Goal: Information Seeking & Learning: Learn about a topic

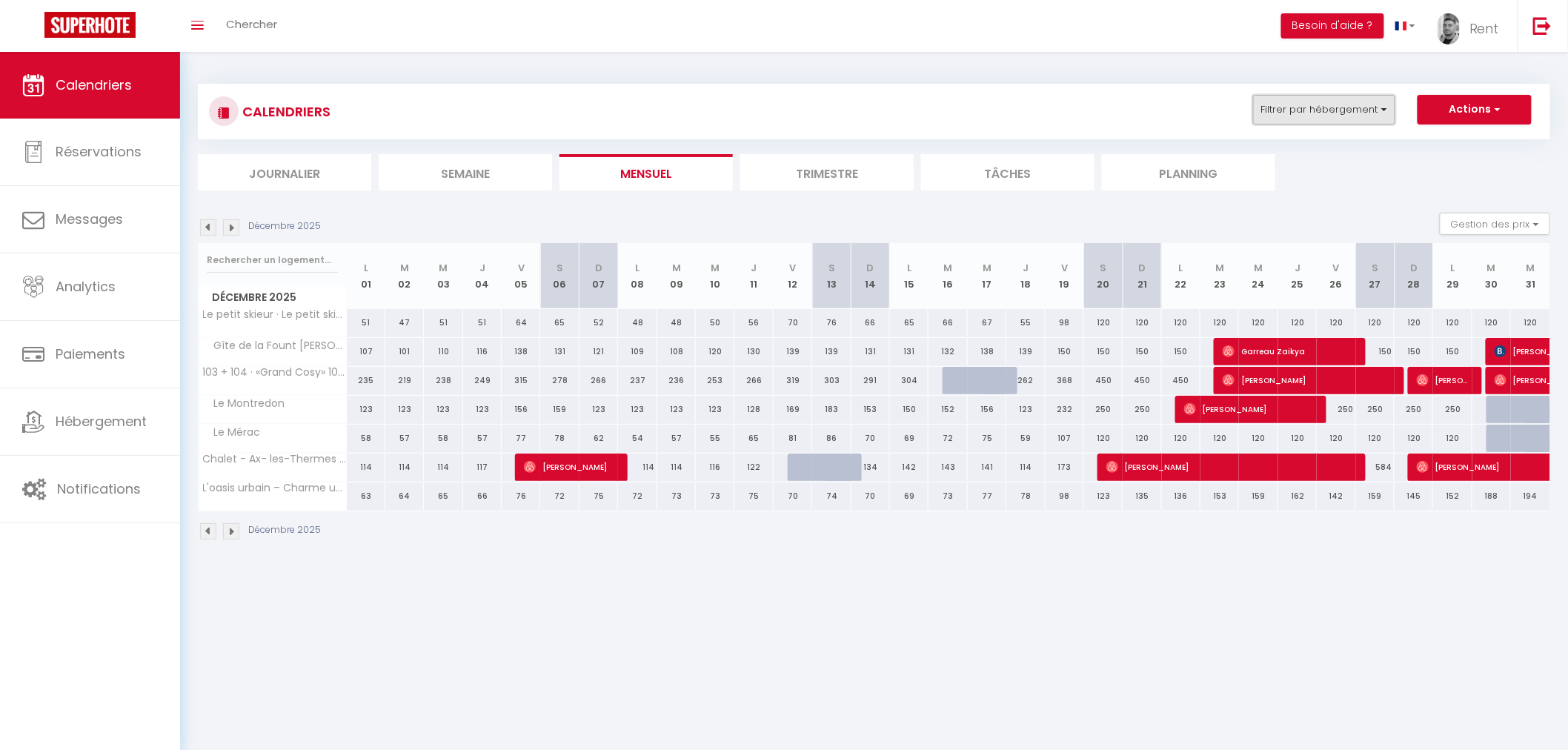
click at [1312, 120] on button "Filtrer par hébergement" at bounding box center [1324, 109] width 142 height 30
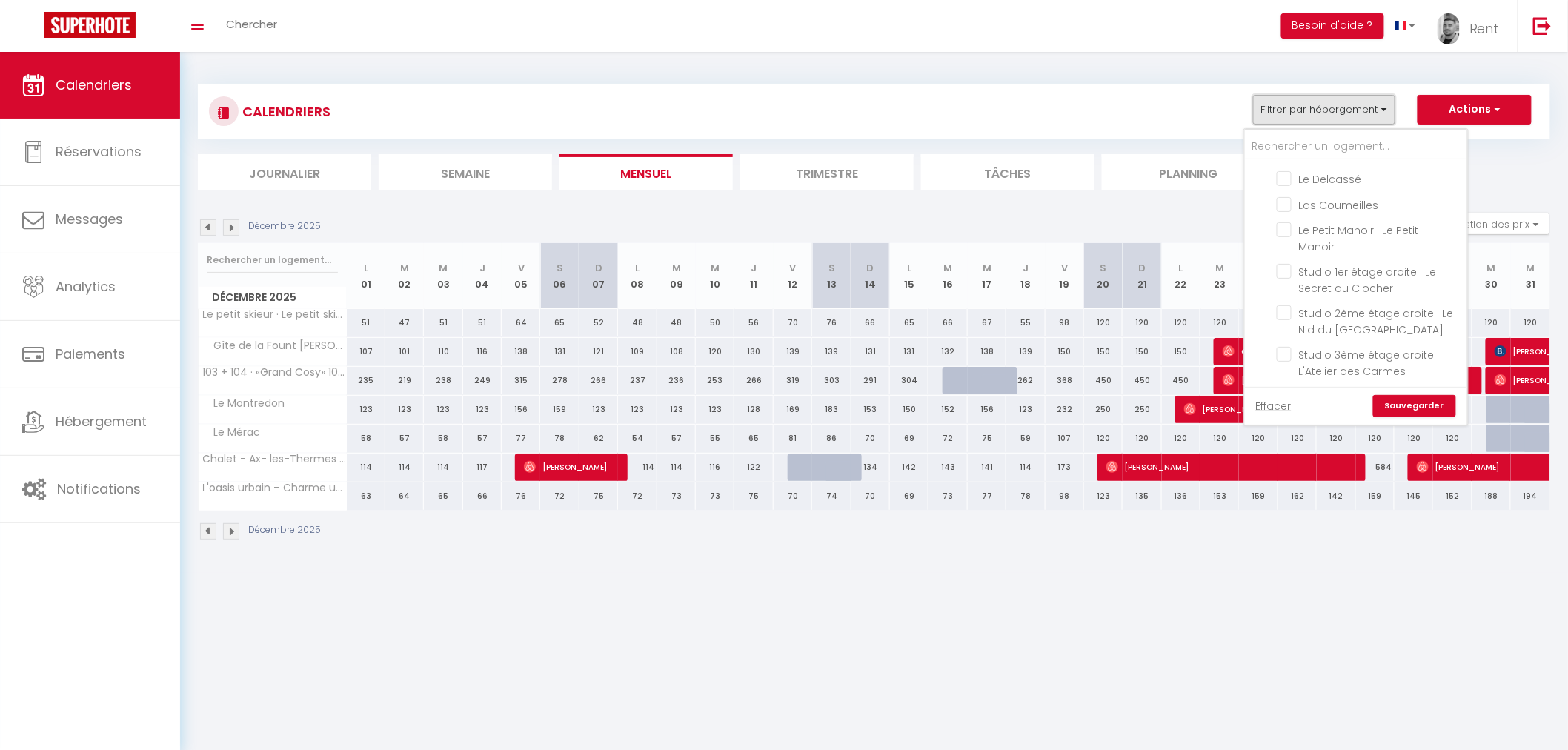
scroll to position [247, 0]
click at [1288, 267] on input "Studio 3ème étage droite · L'Atelier des Carmes" at bounding box center [1370, 272] width 186 height 14
checkbox input "true"
checkbox input "false"
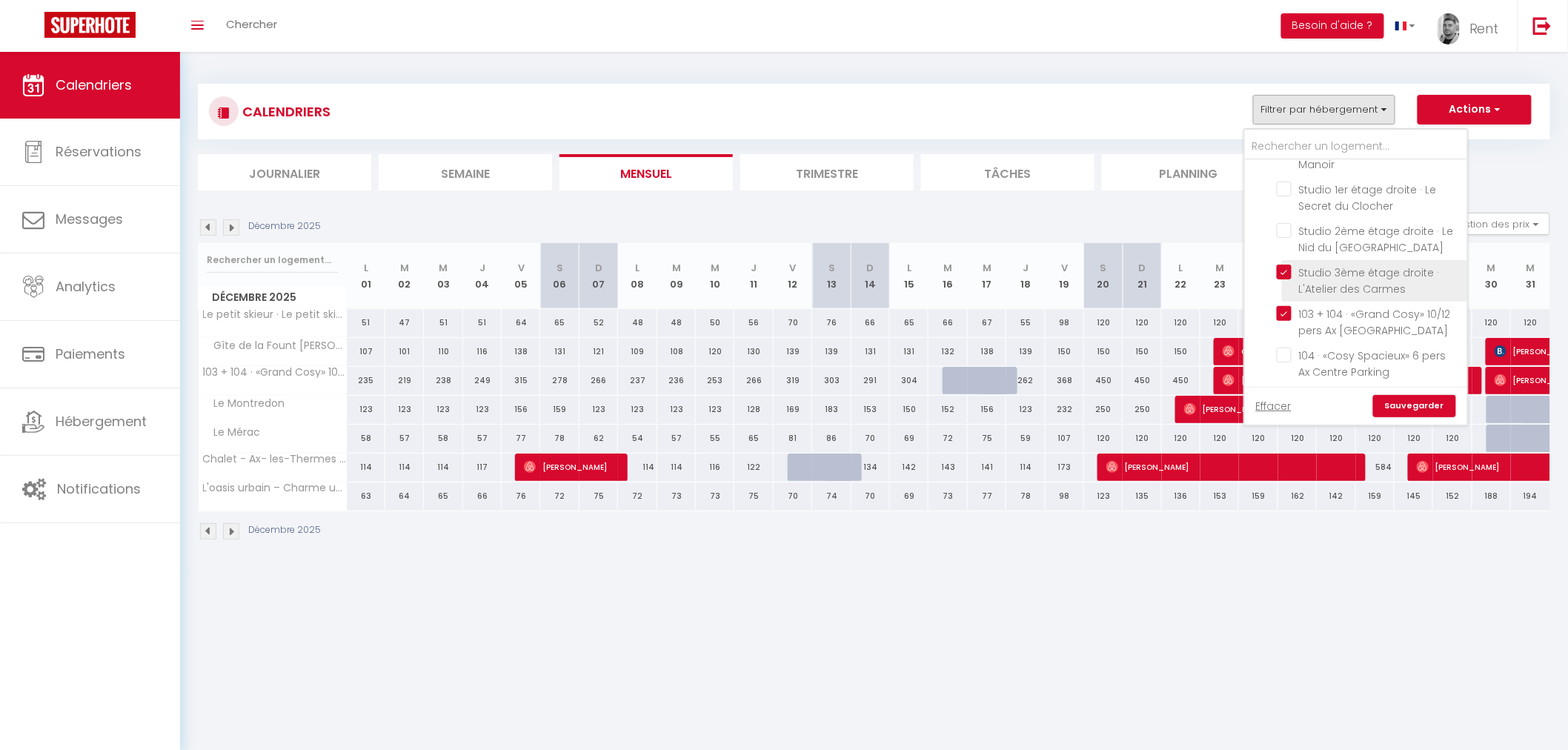
checkbox input "false"
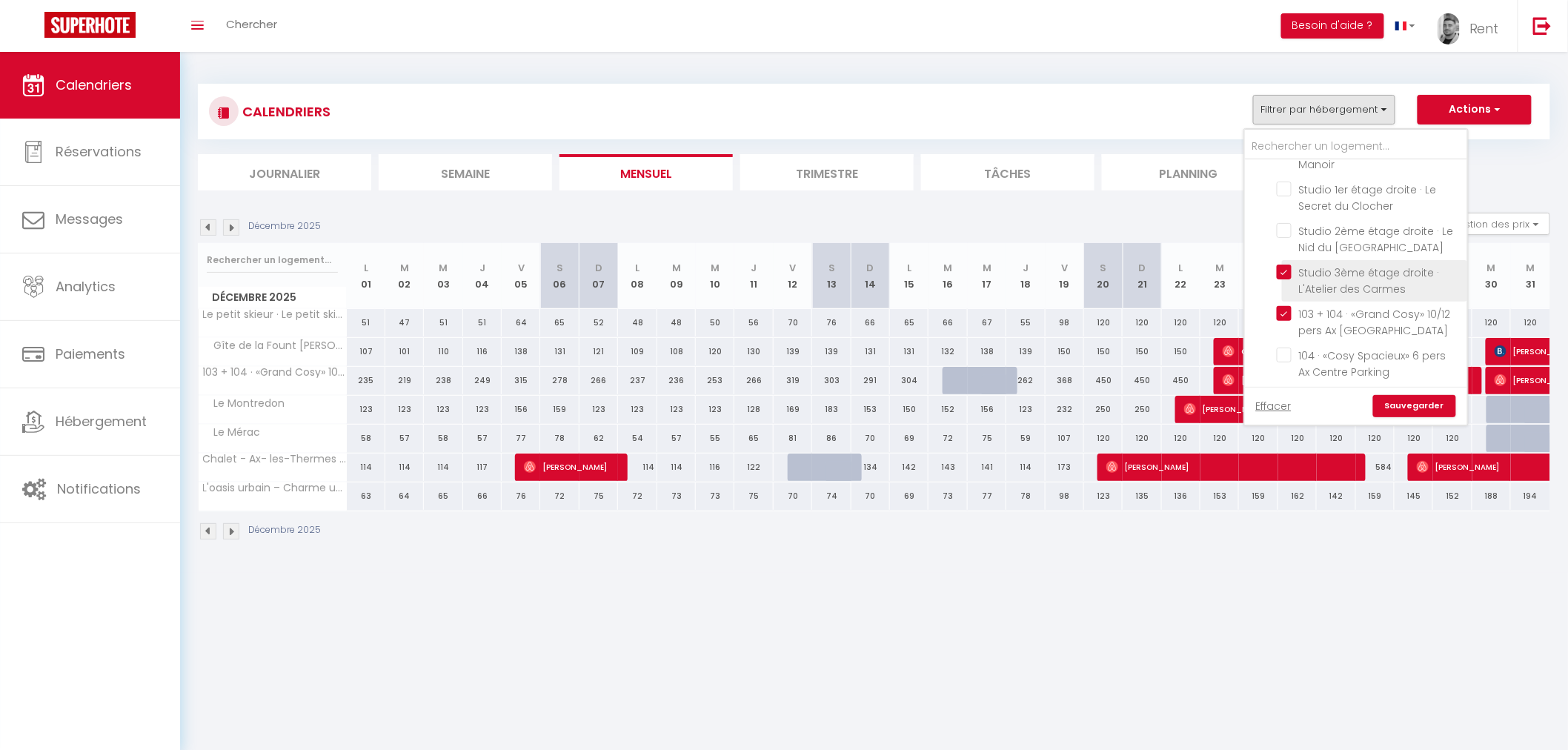
checkbox input "false"
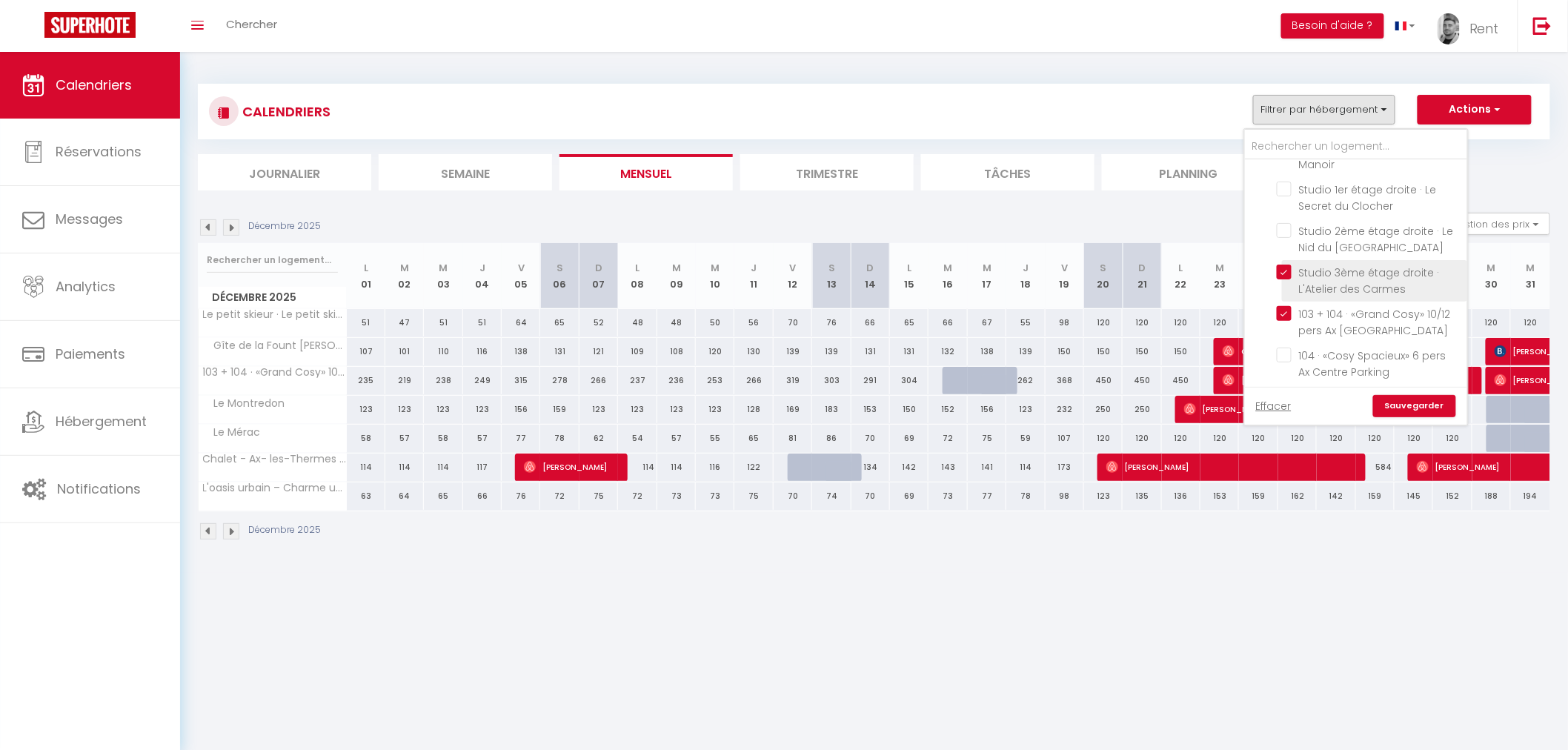
checkbox input "false"
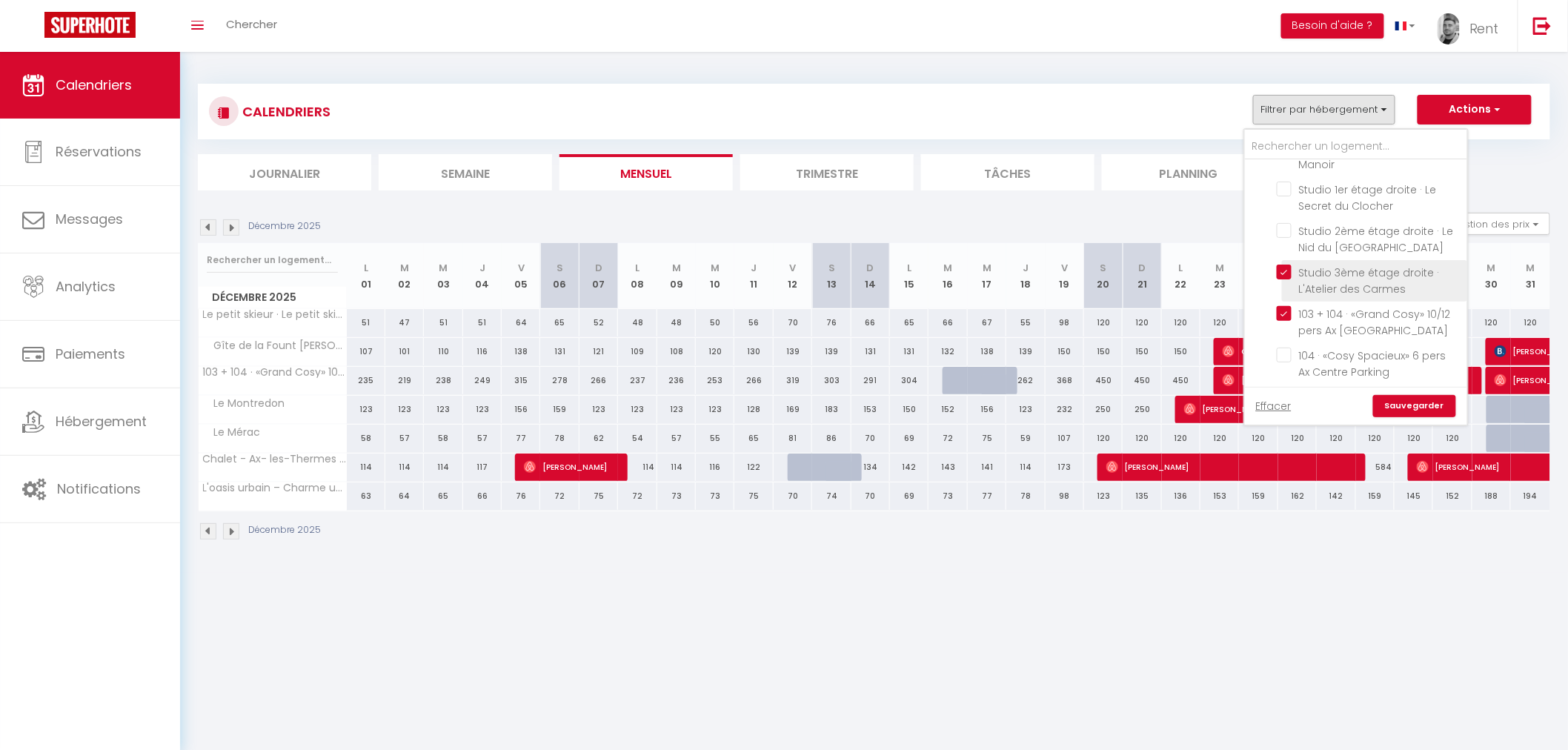
checkbox input "false"
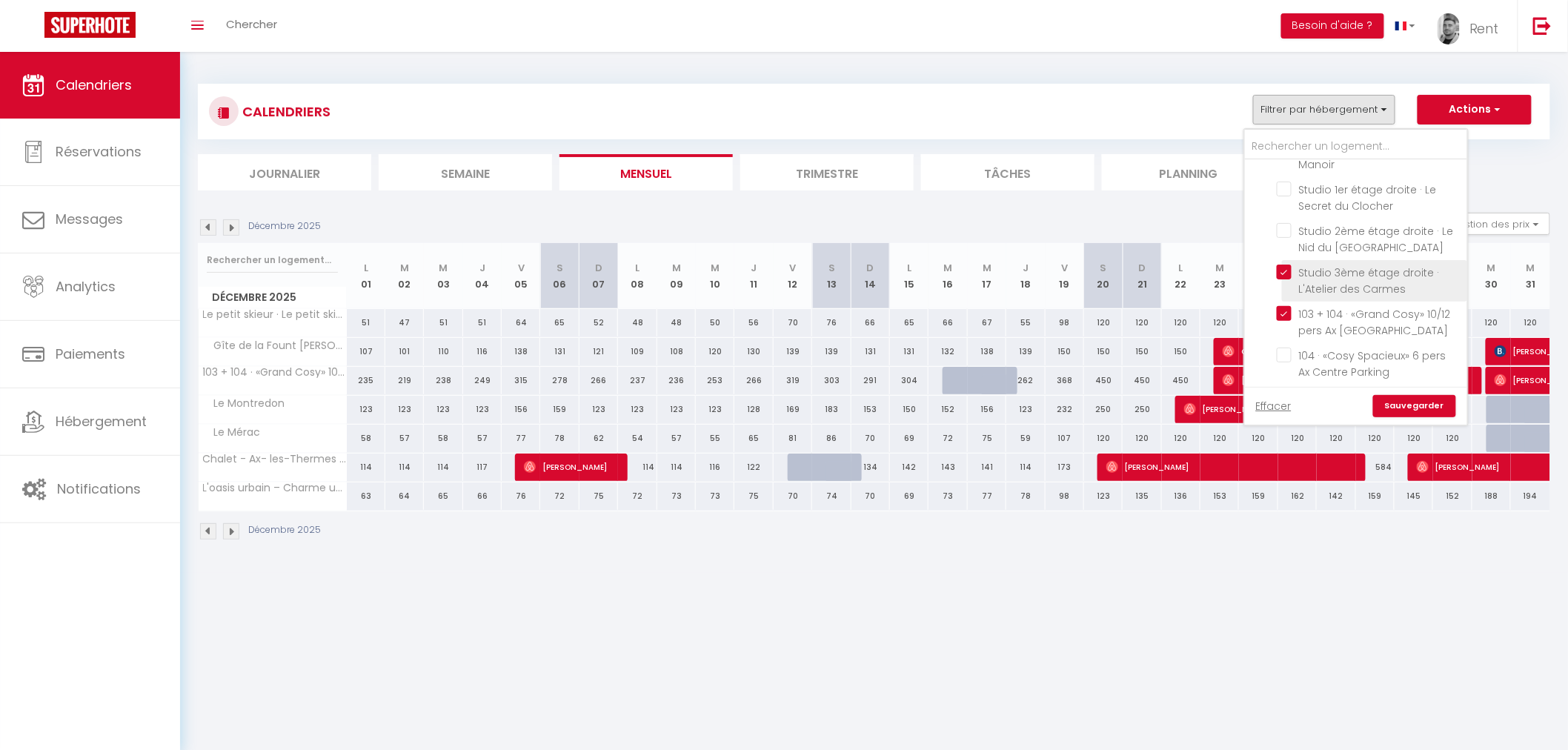
checkbox input "false"
click at [1414, 403] on link "Sauvegarder" at bounding box center [1415, 406] width 83 height 22
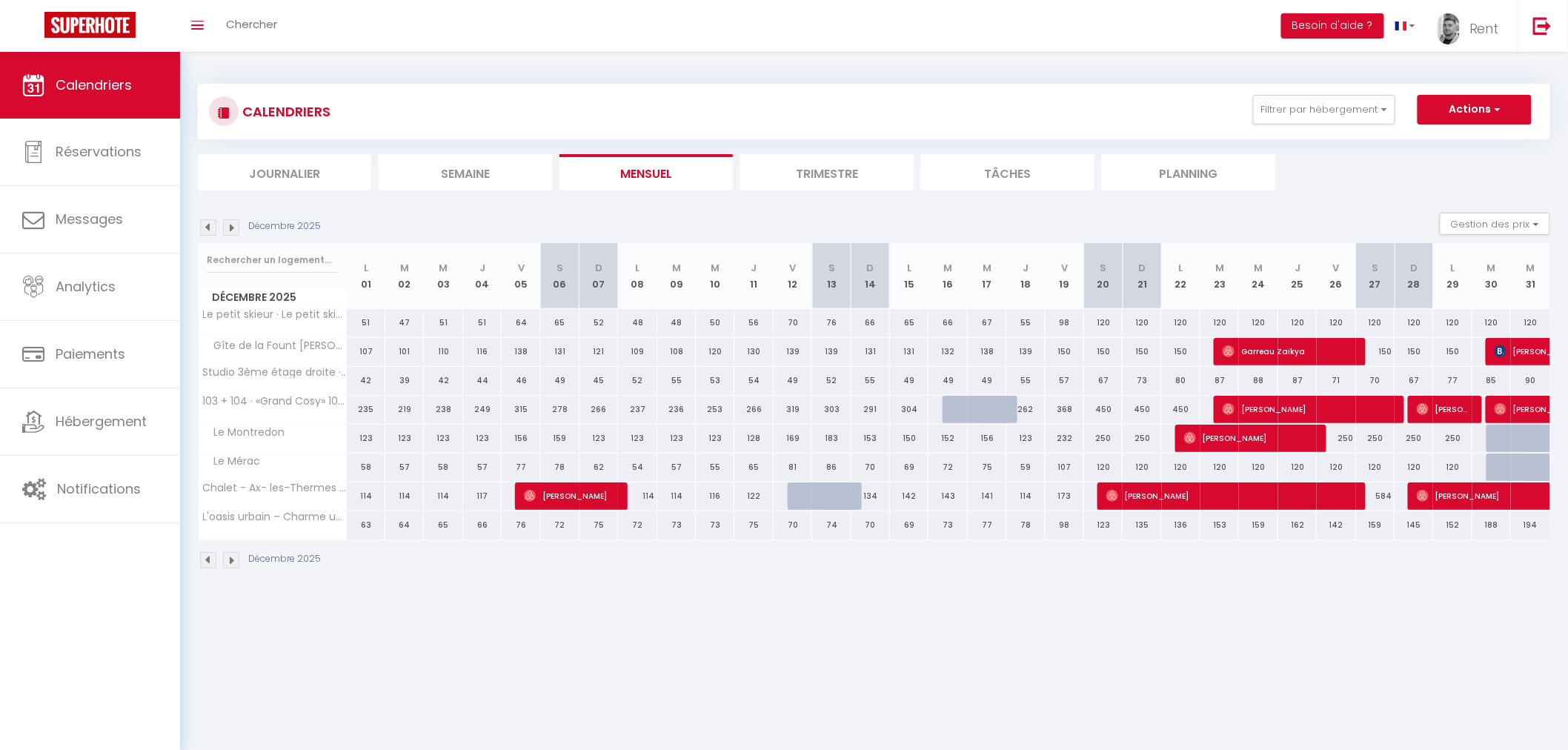
click at [202, 231] on img at bounding box center [208, 227] width 16 height 16
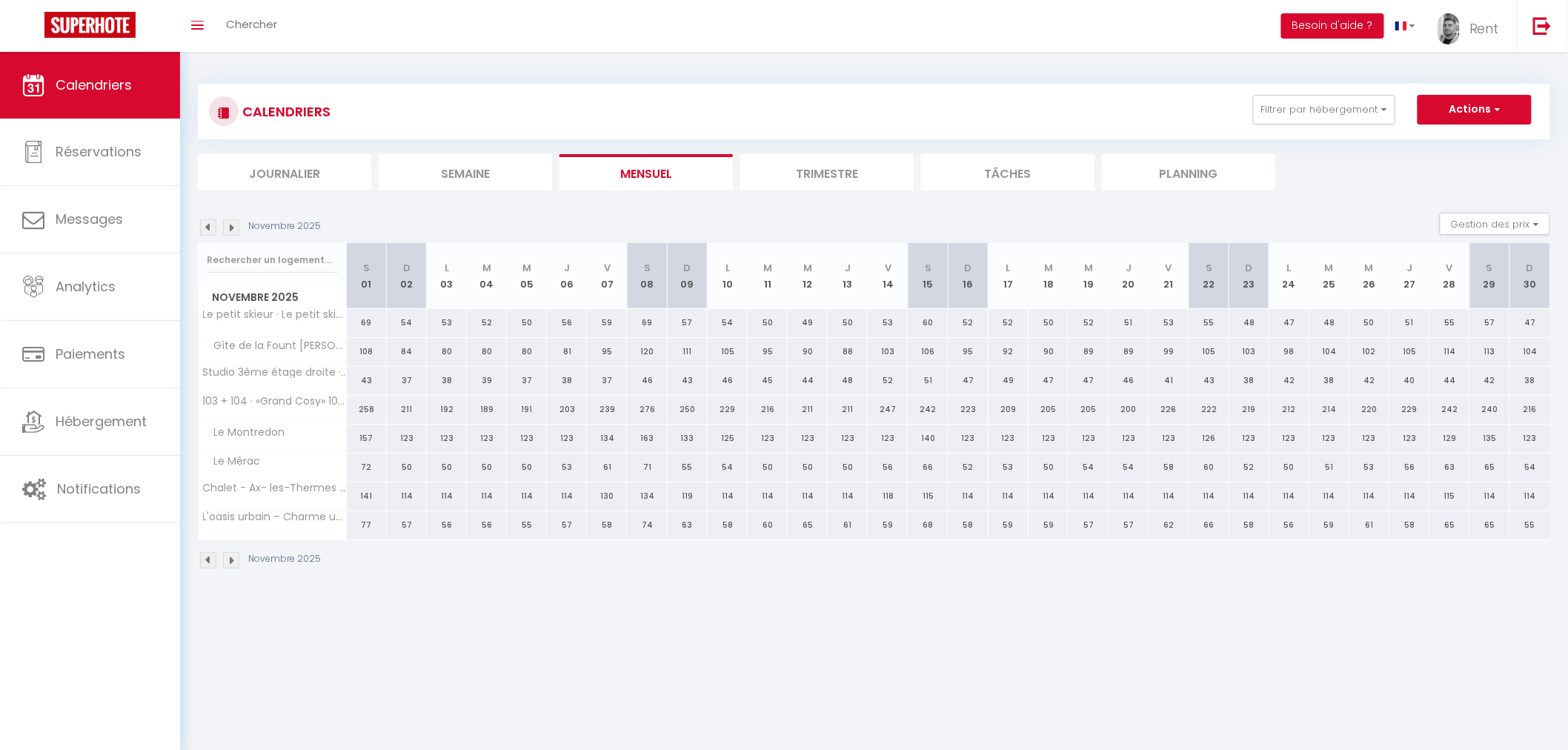
click at [202, 231] on img at bounding box center [208, 227] width 16 height 16
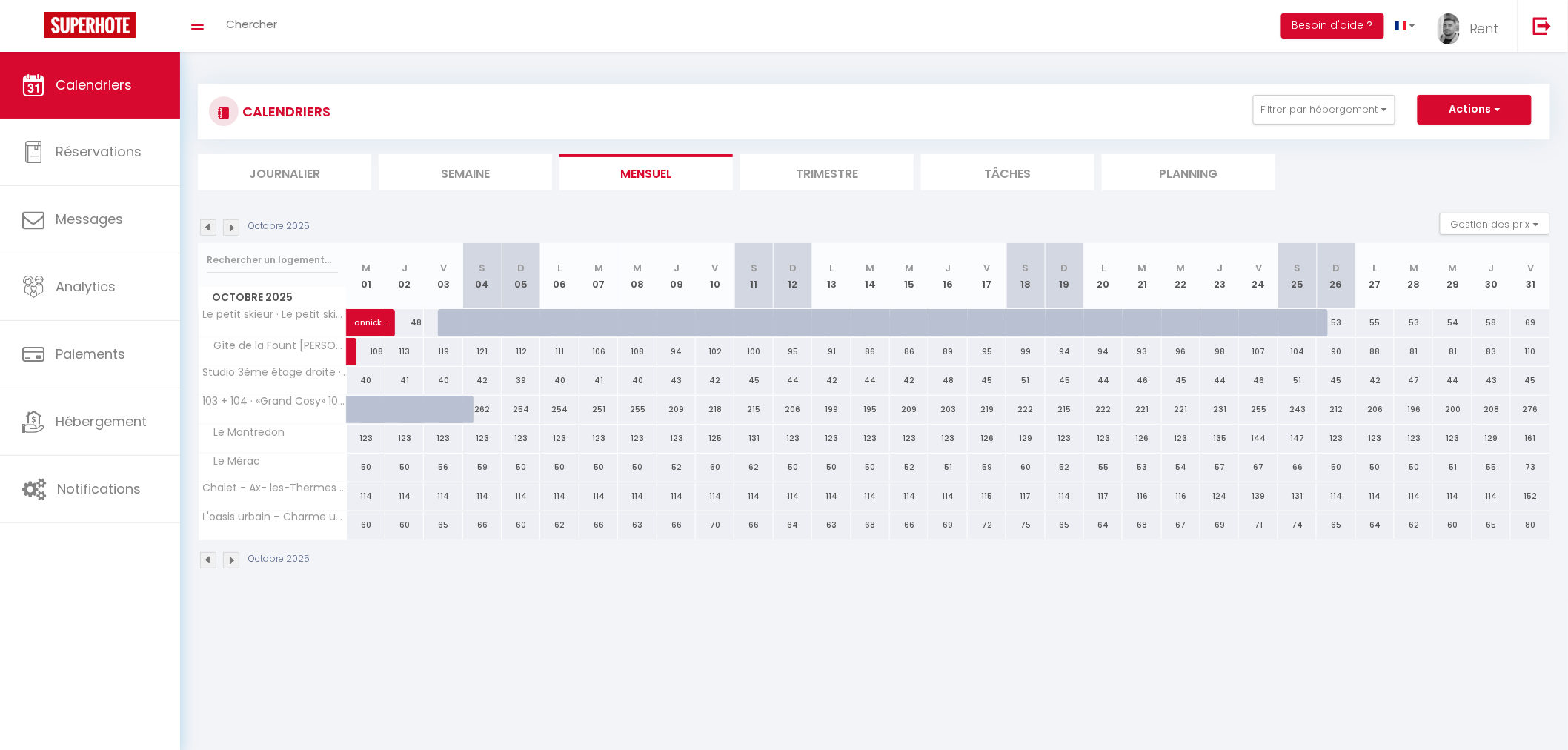
click at [202, 231] on img at bounding box center [208, 227] width 16 height 16
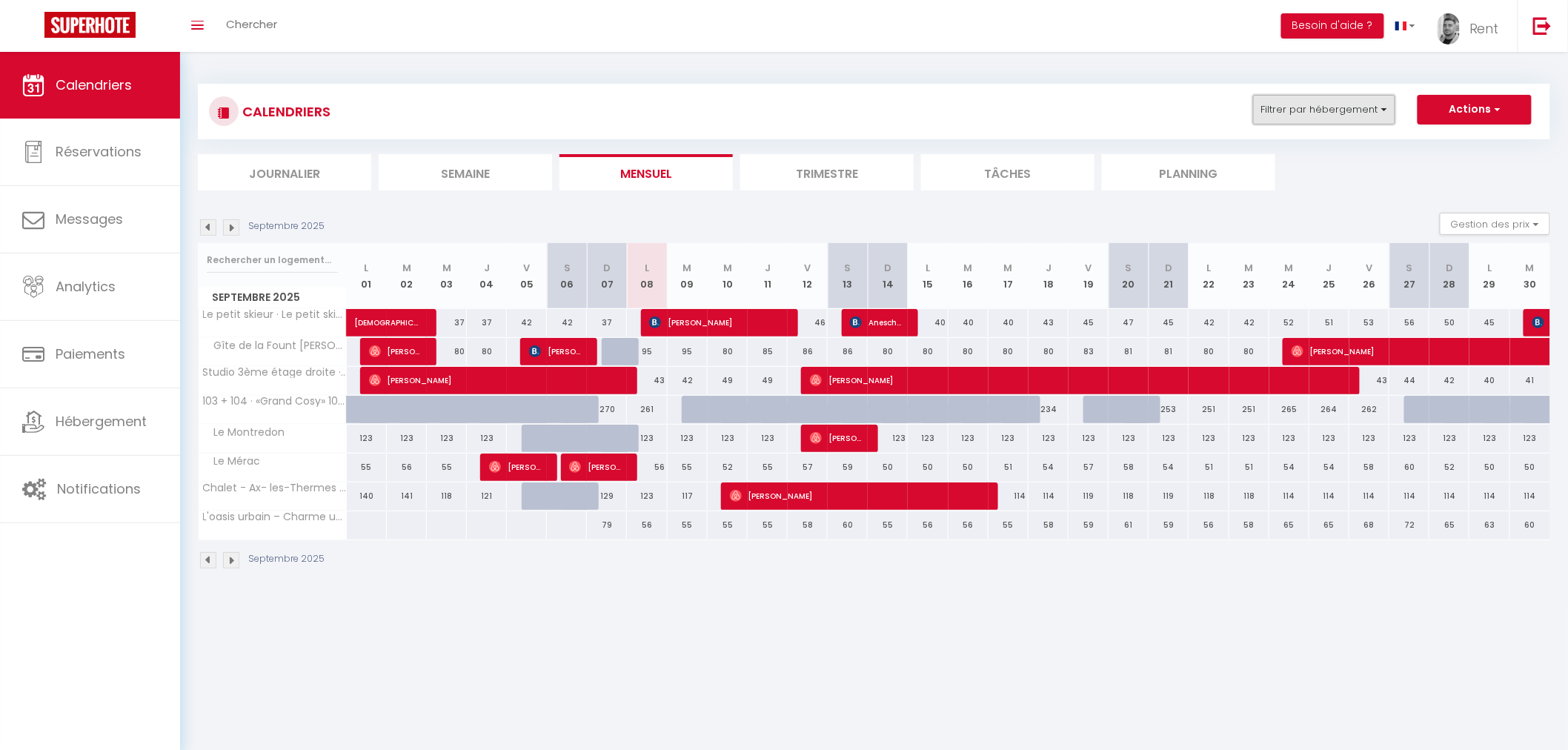
click at [1362, 97] on button "Filtrer par hébergement" at bounding box center [1324, 109] width 142 height 30
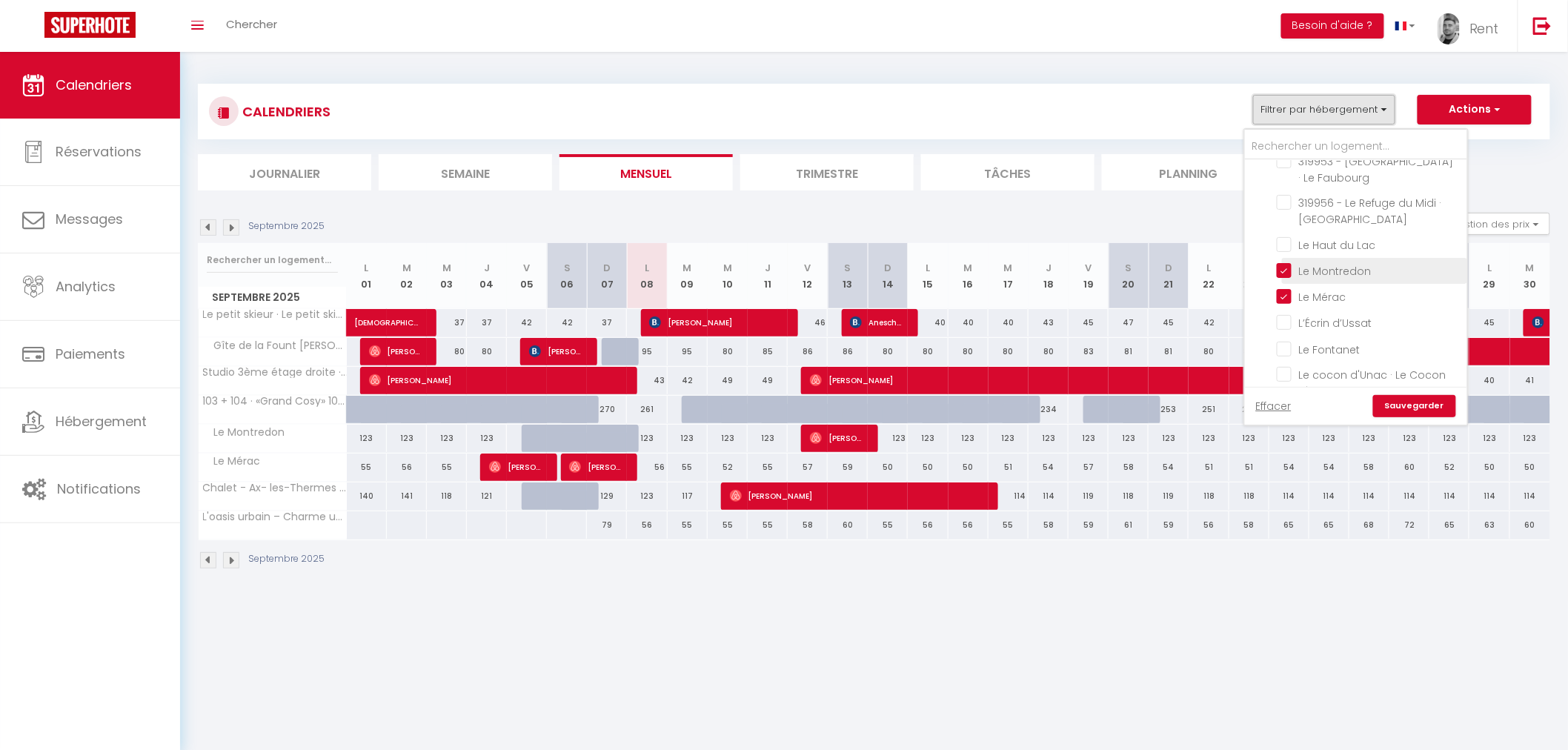
scroll to position [896, 0]
click at [1287, 295] on input "Le Fontanet" at bounding box center [1370, 302] width 186 height 14
checkbox input "true"
checkbox input "false"
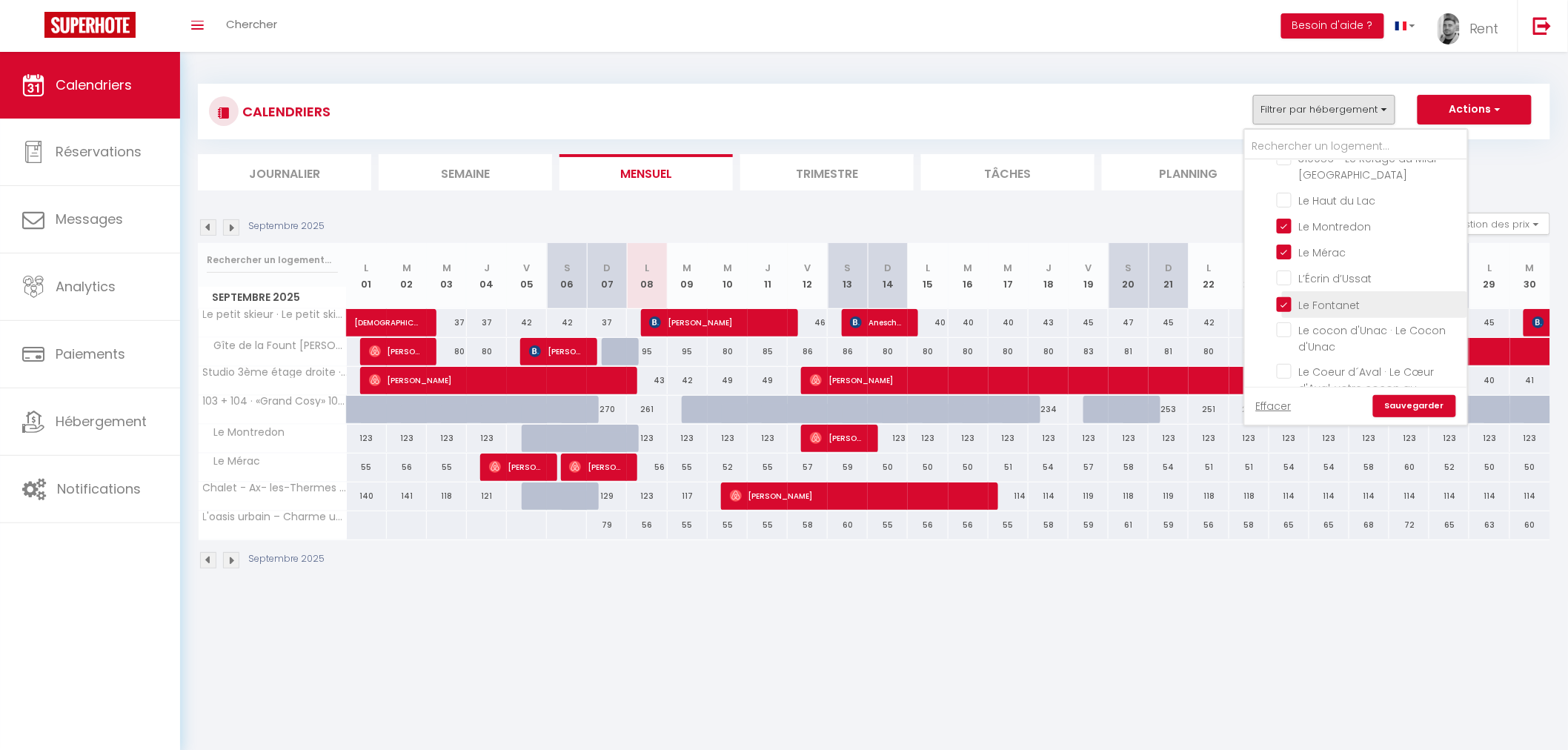
checkbox input "false"
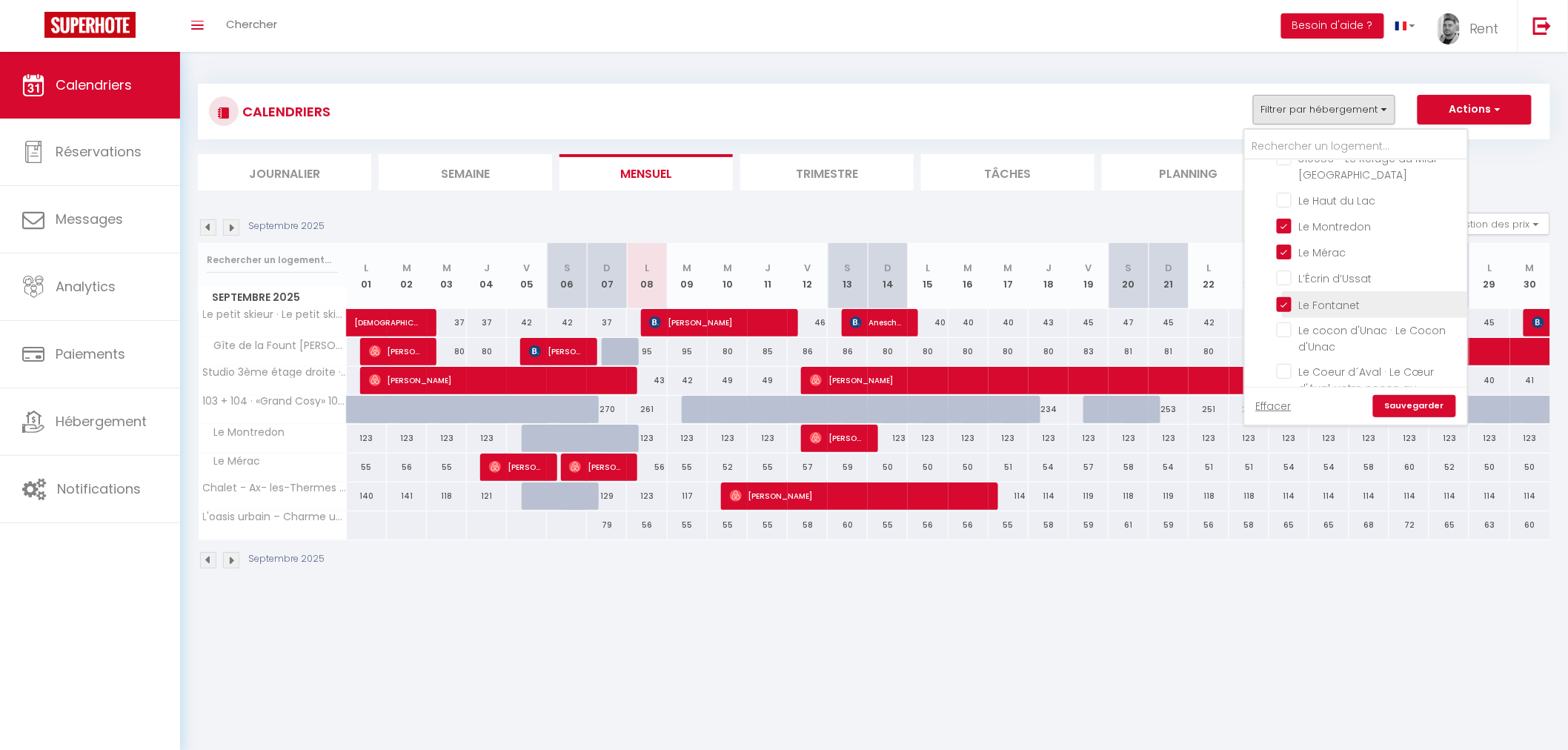
checkbox input "false"
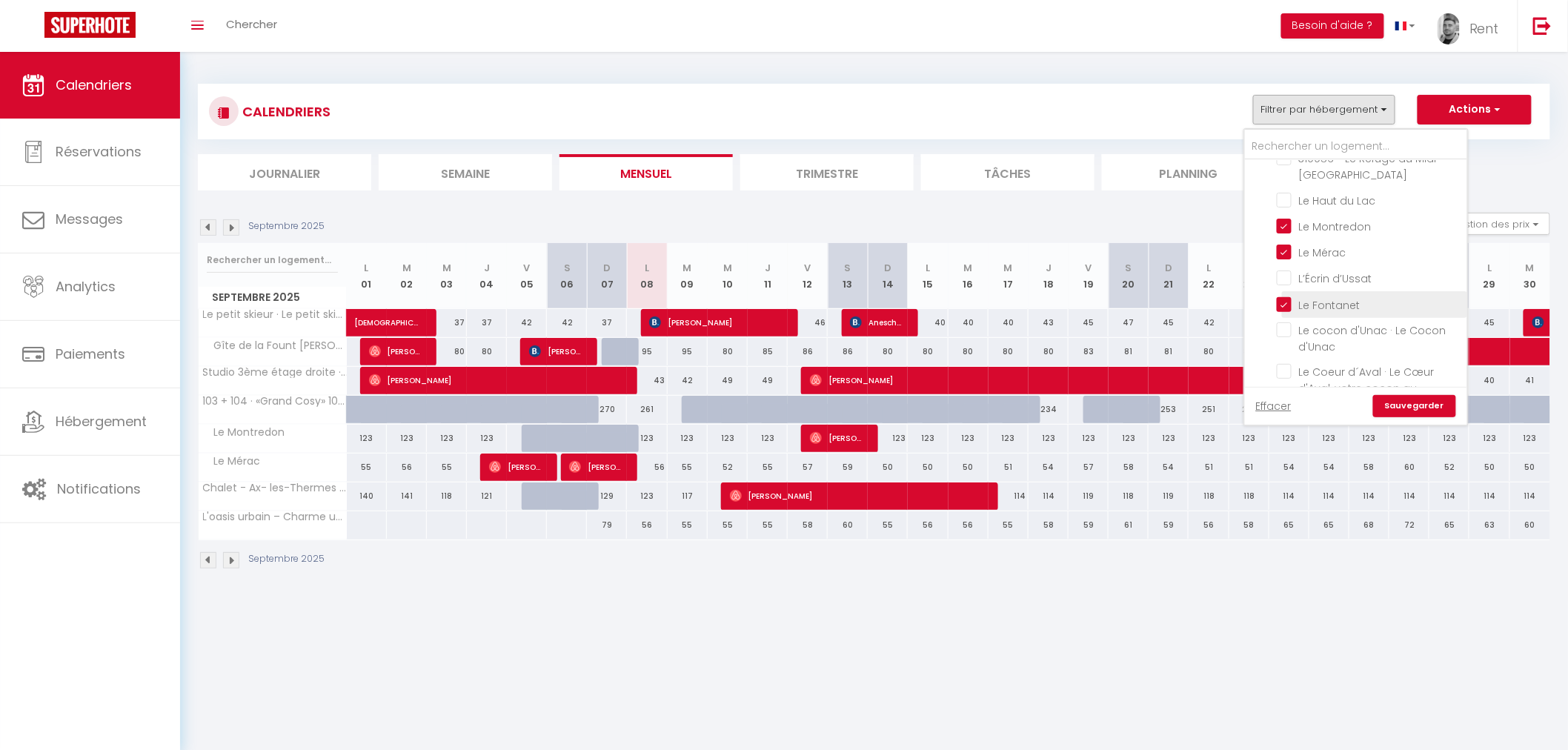
checkbox input "false"
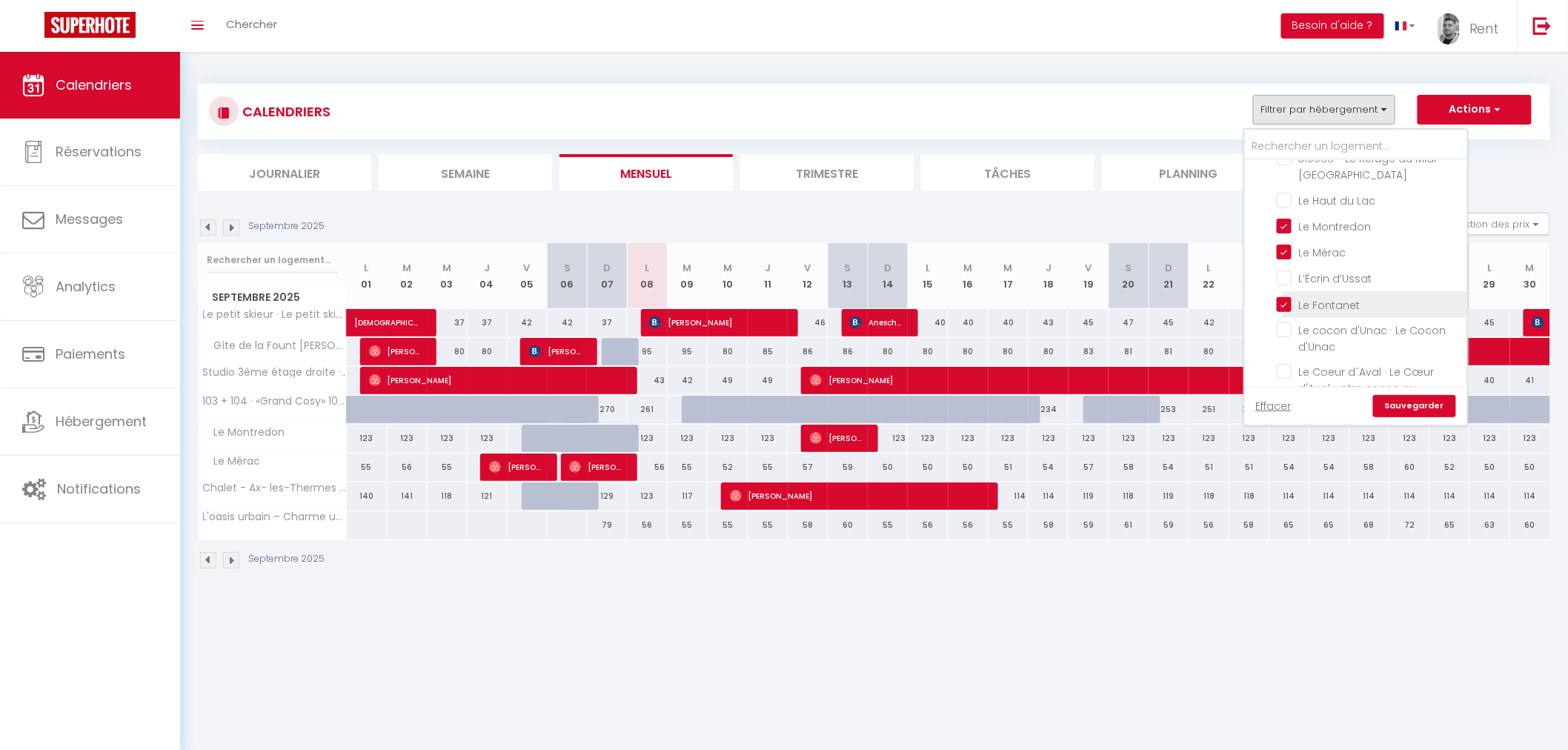
checkbox input "false"
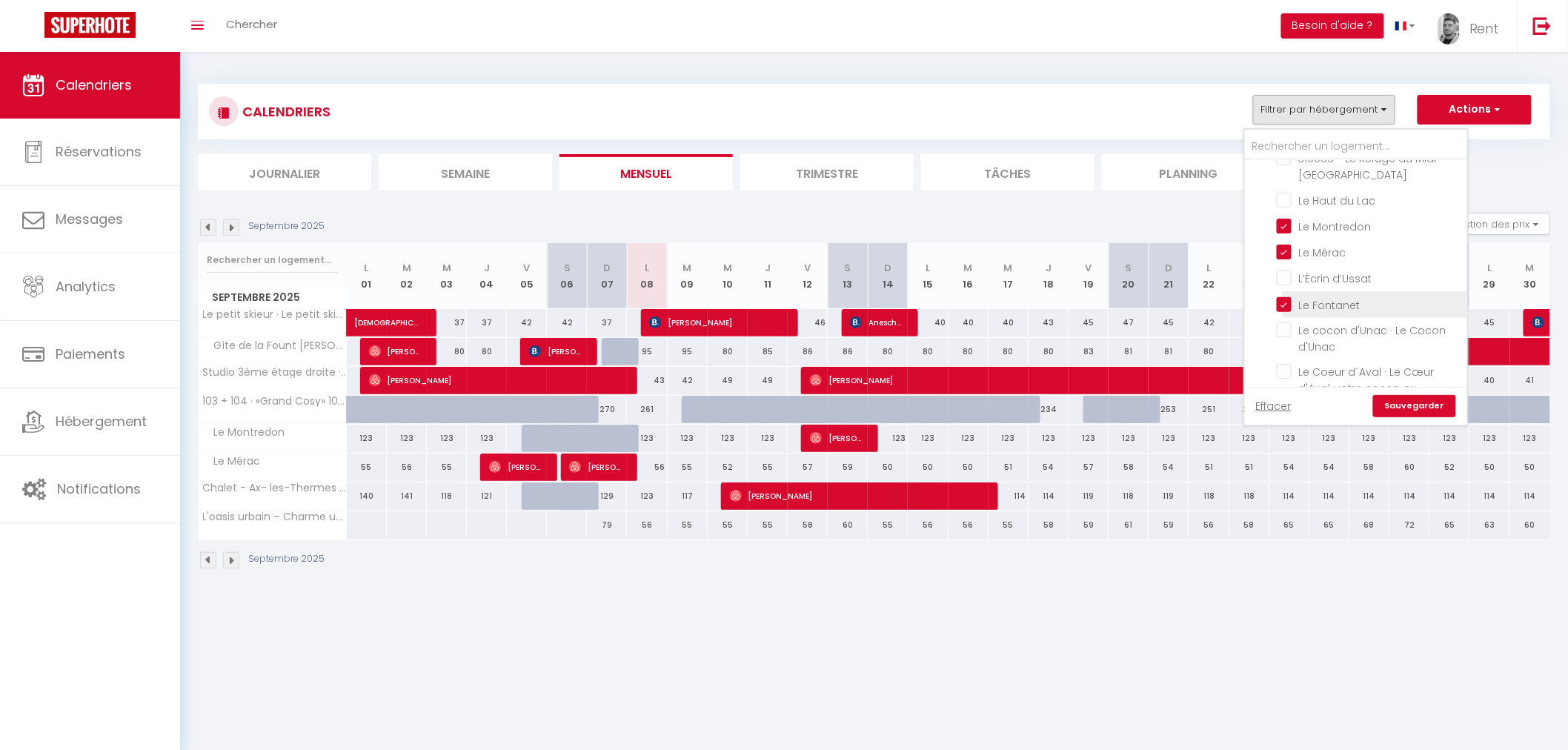
checkbox input "false"
click at [1293, 270] on input "L’Écrin d’Ussat" at bounding box center [1370, 277] width 186 height 14
checkbox input "true"
checkbox input "false"
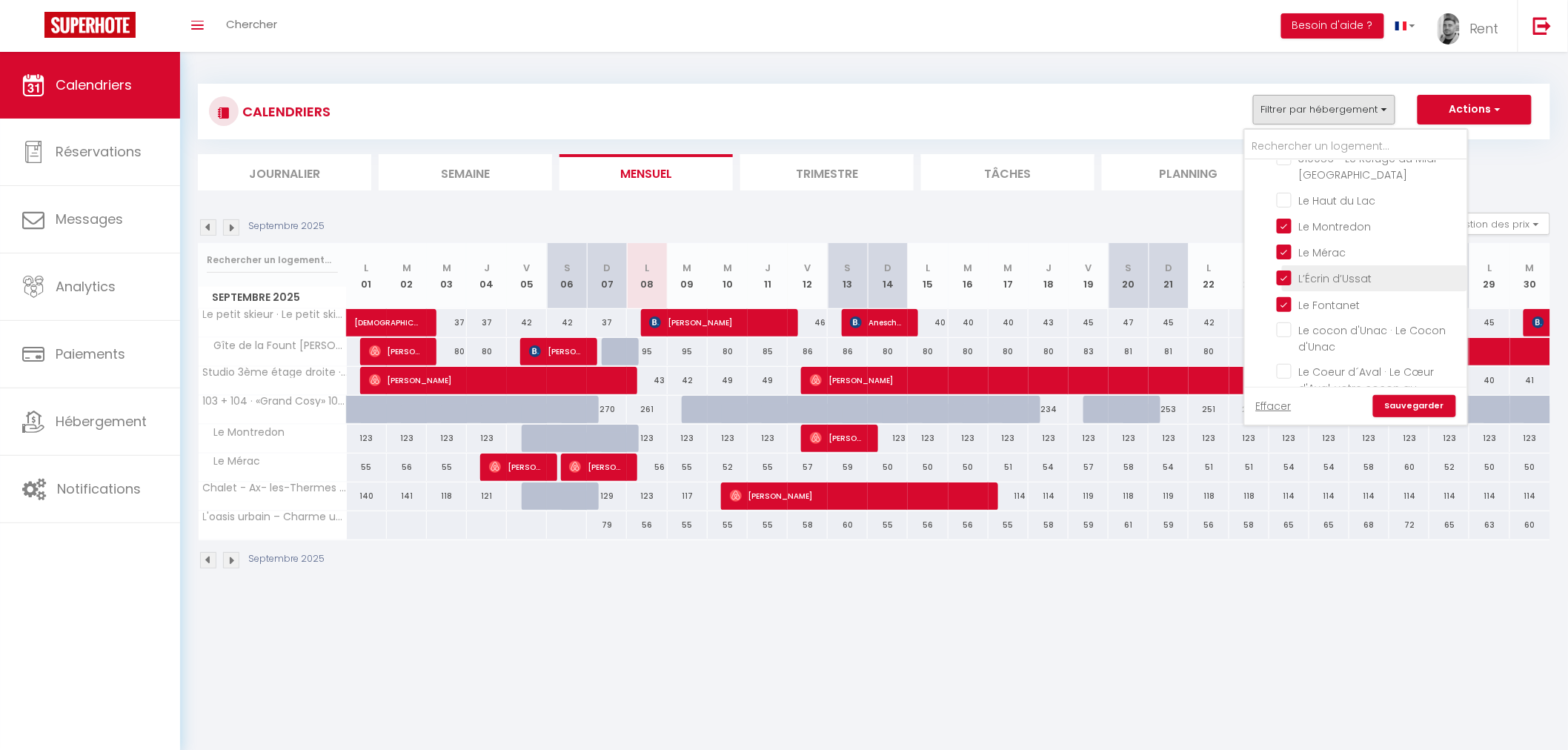
checkbox input "false"
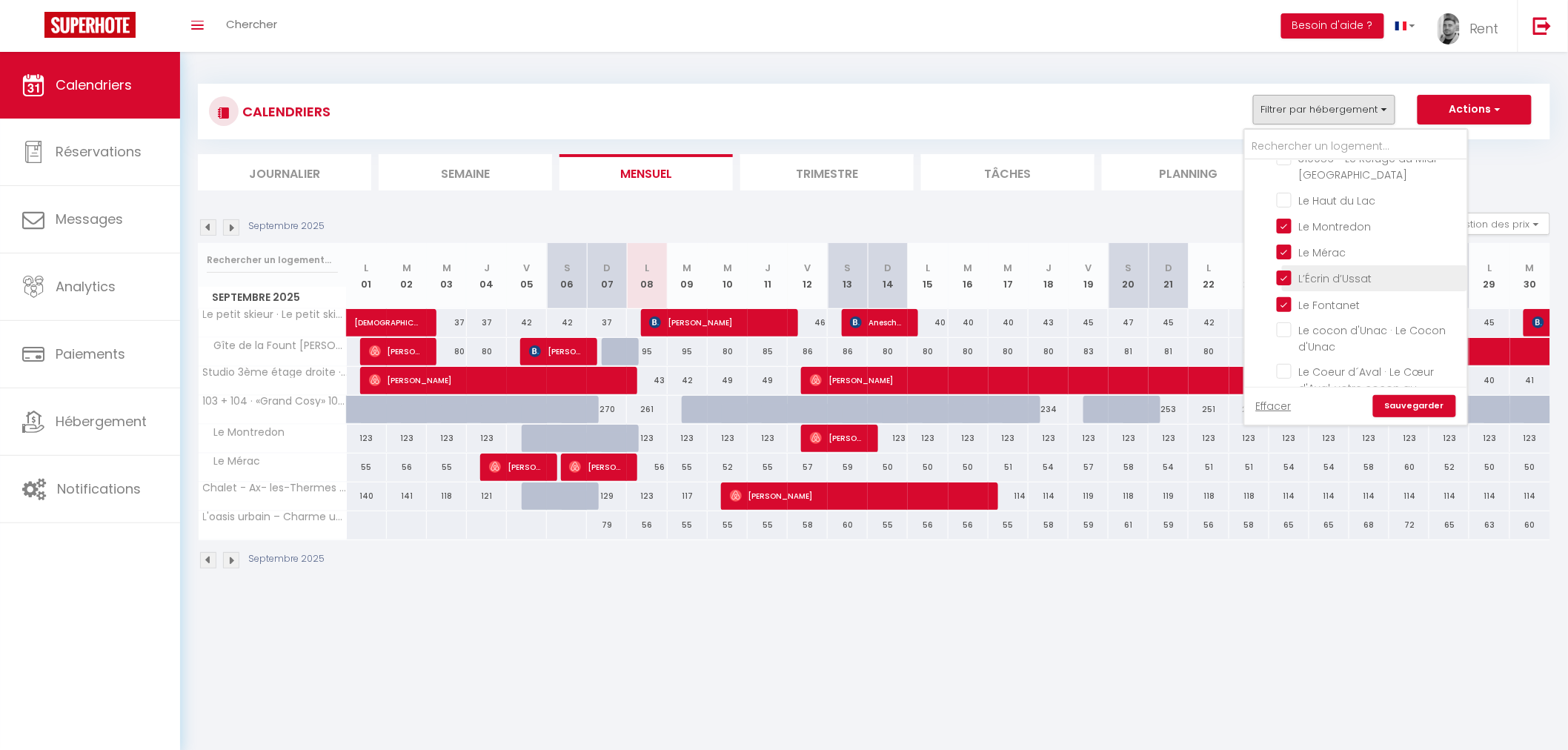
checkbox input "false"
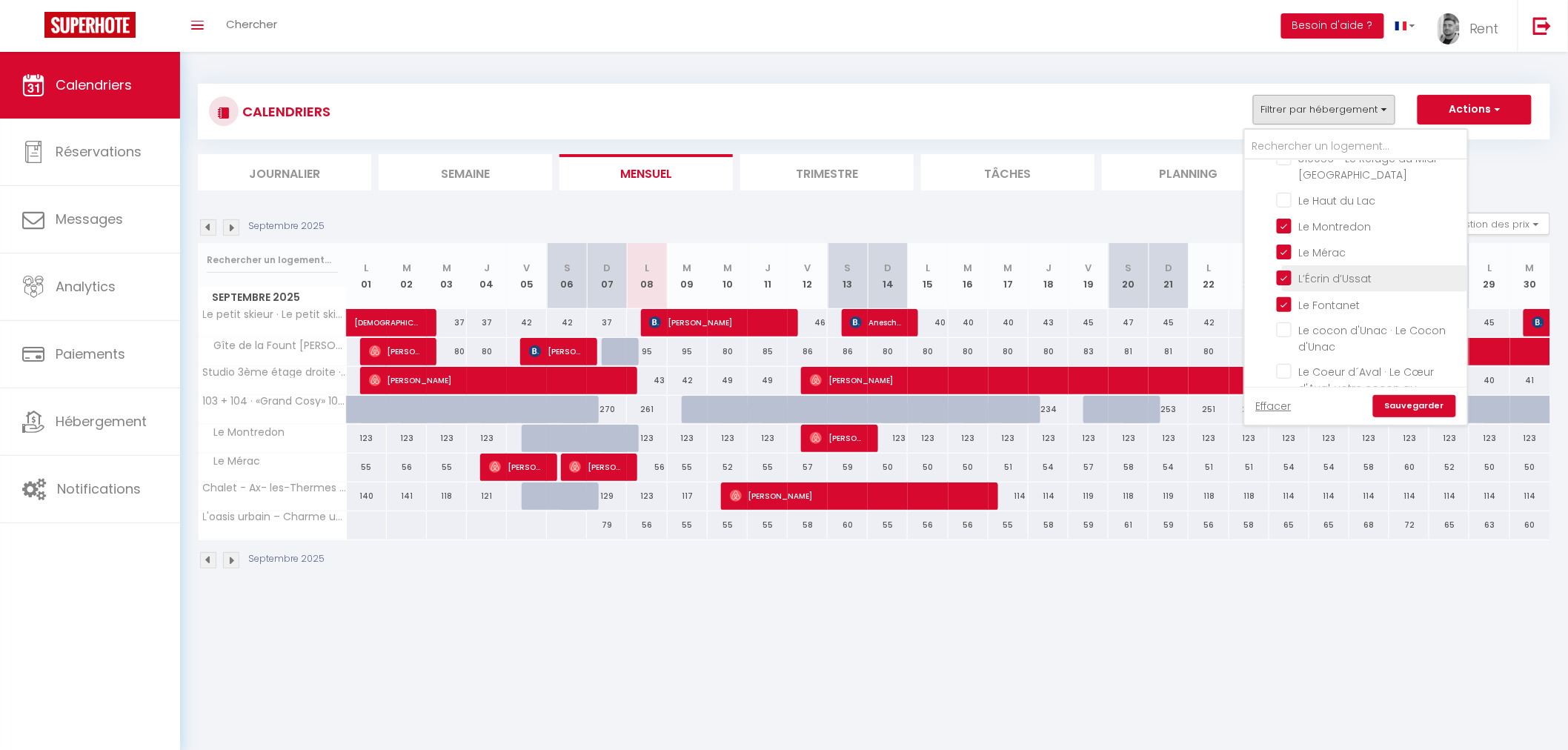
checkbox input "false"
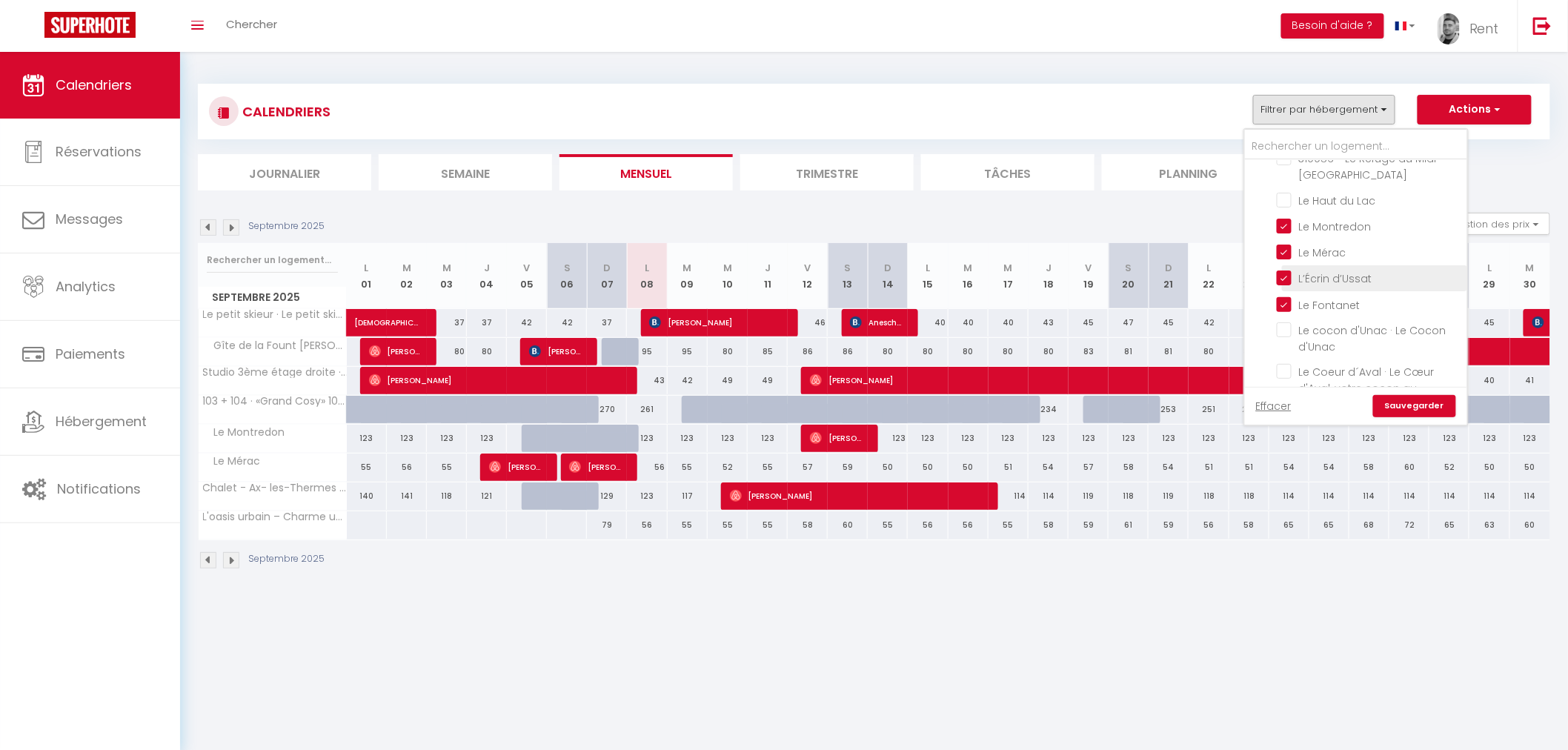
checkbox input "false"
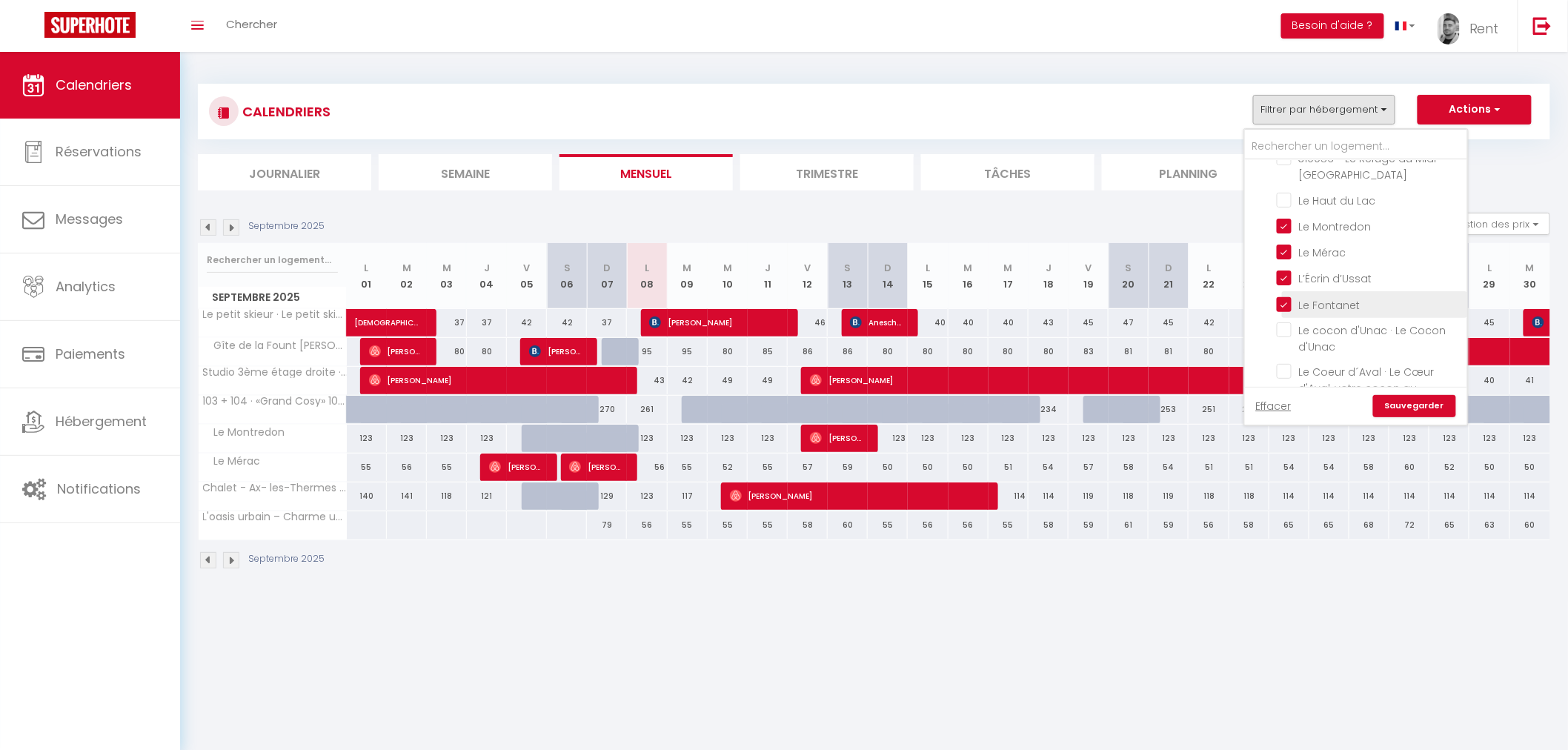
click at [1283, 295] on input "Le Fontanet" at bounding box center [1370, 302] width 186 height 14
checkbox input "false"
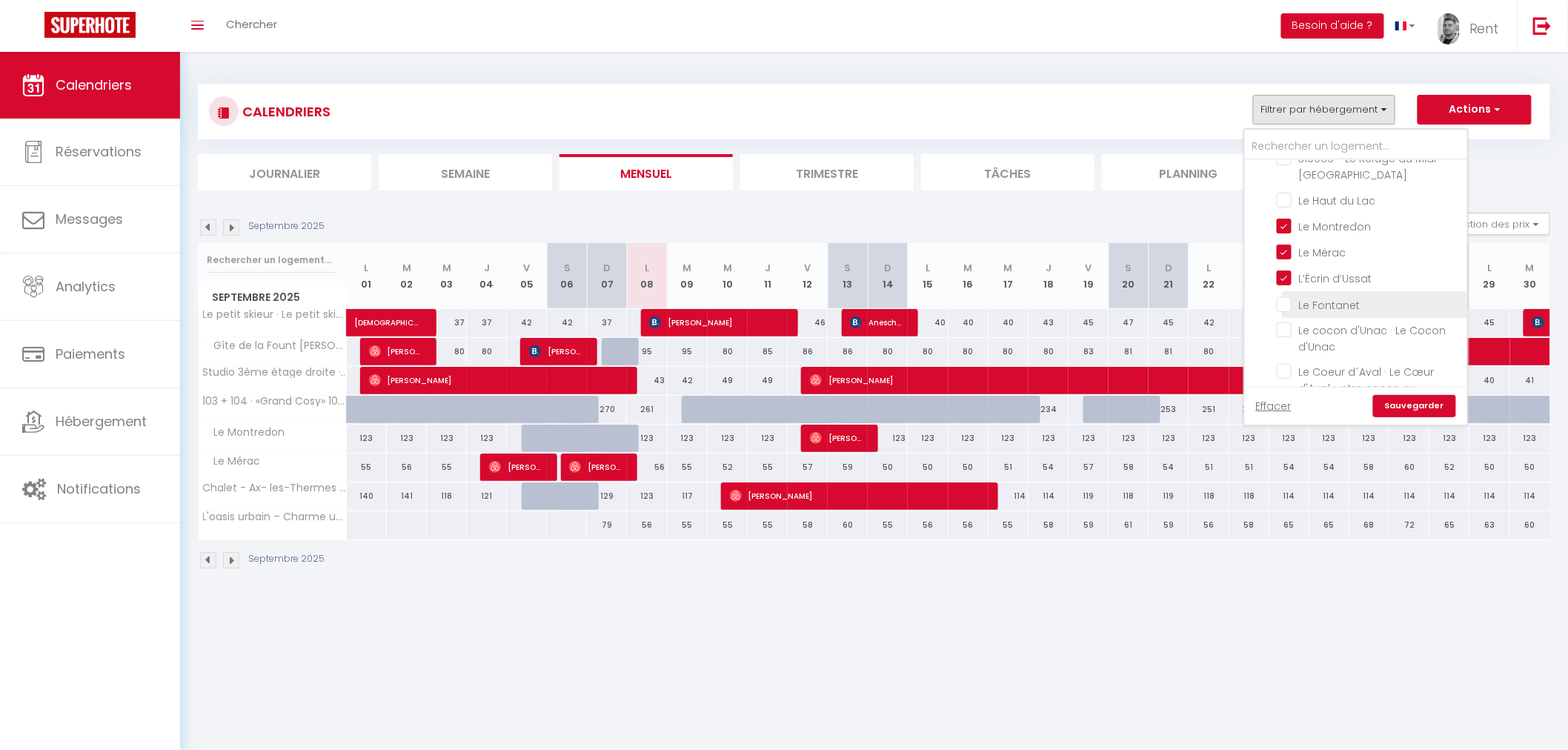
checkbox input "false"
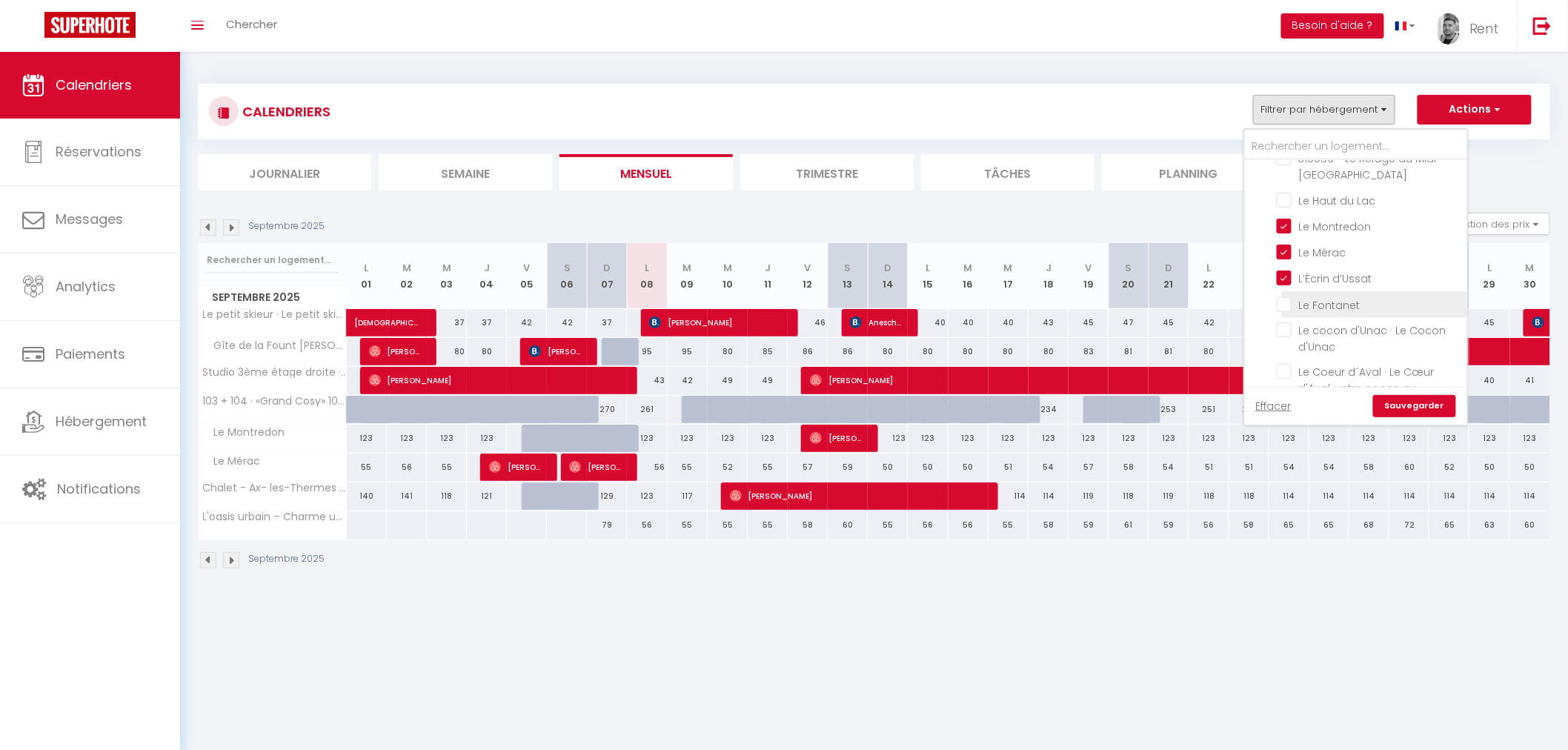
checkbox input "false"
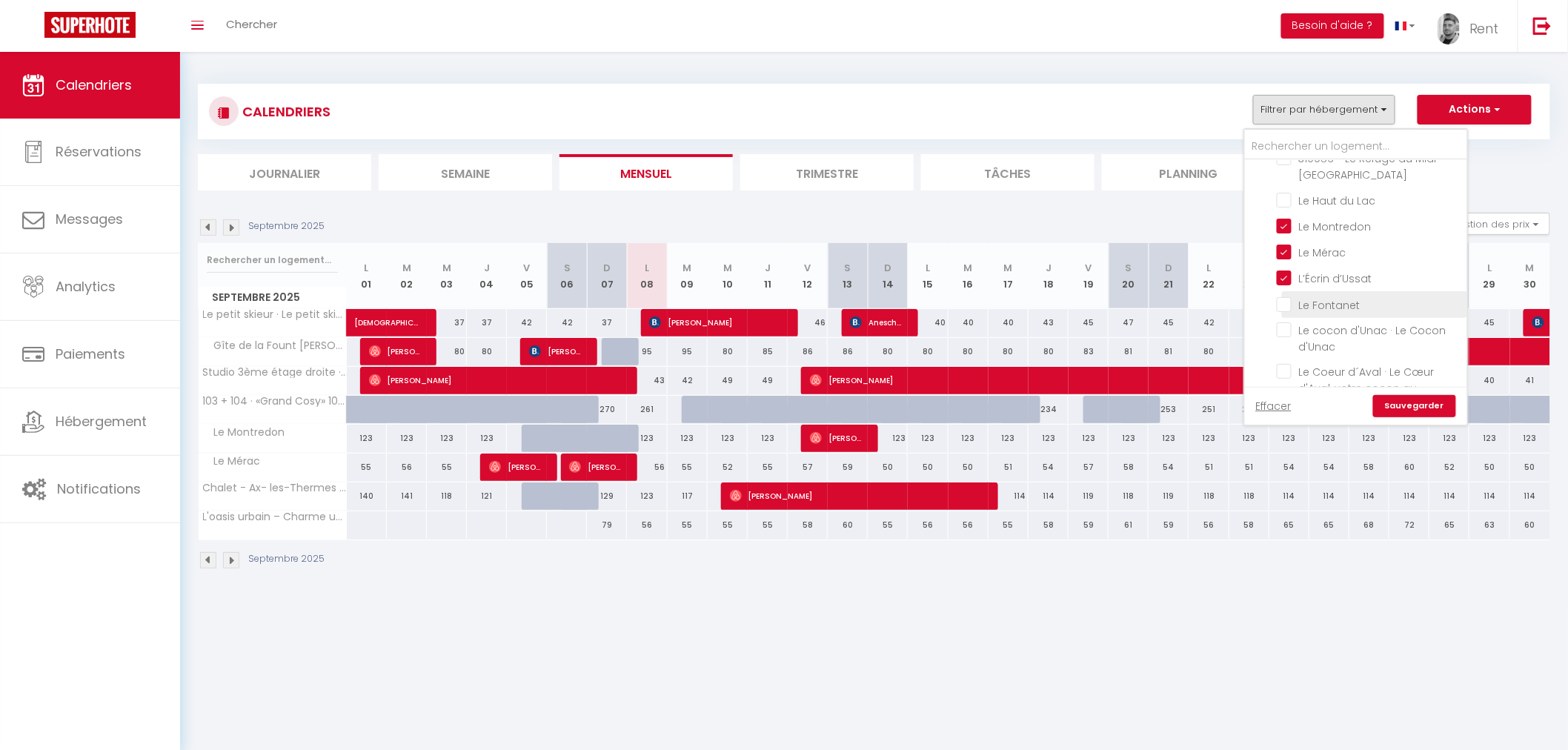
checkbox input "false"
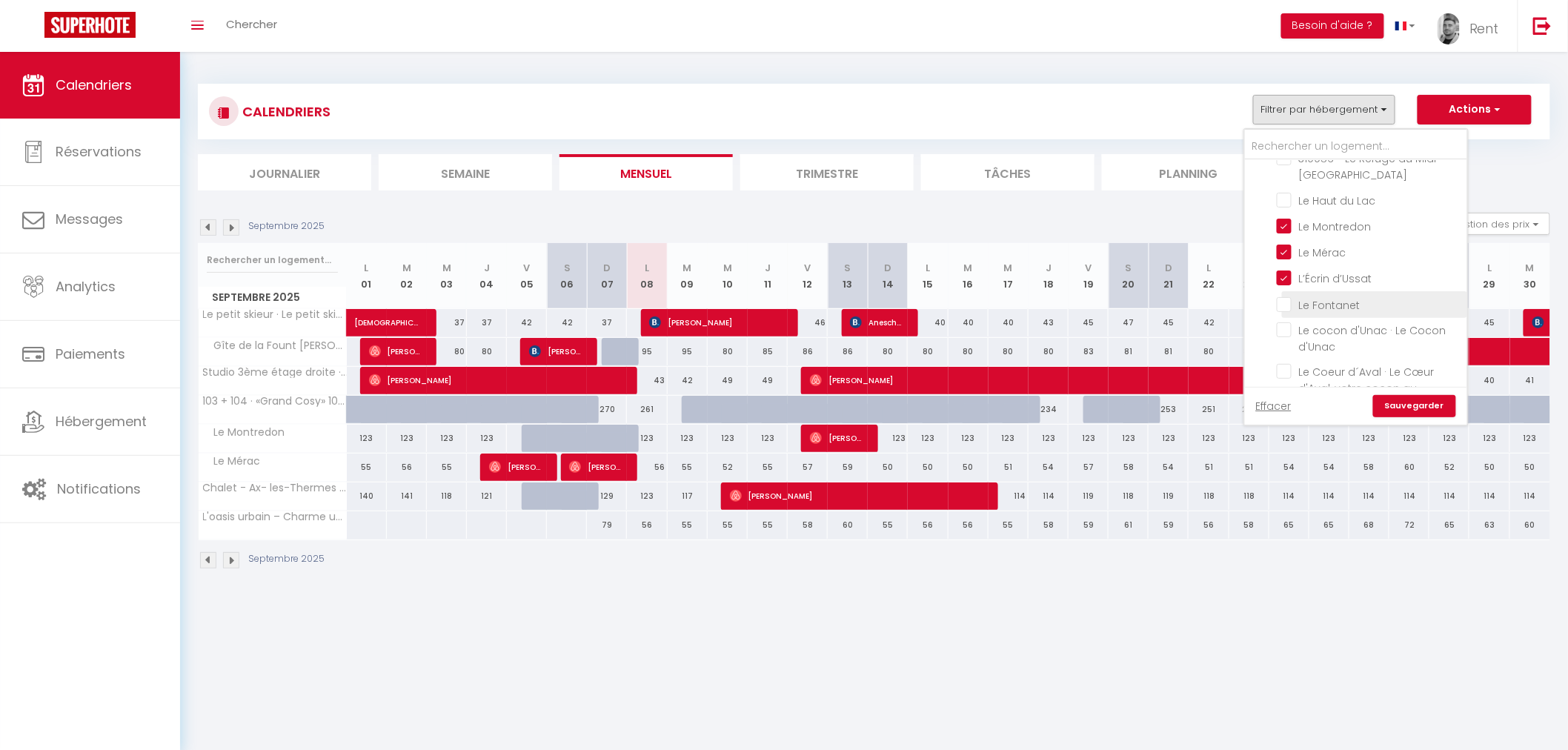
checkbox input "false"
click at [1423, 409] on link "Sauvegarder" at bounding box center [1415, 406] width 83 height 22
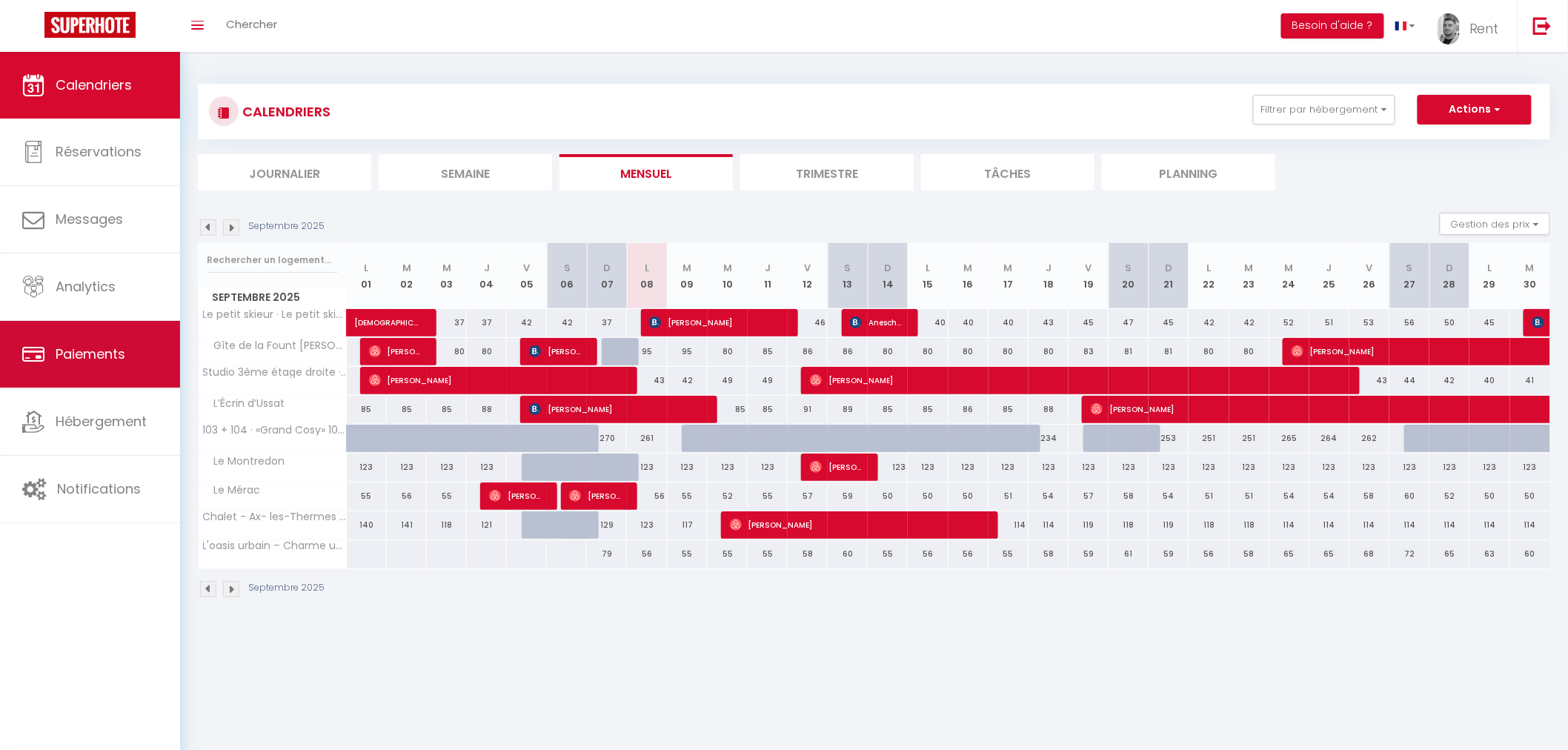
click at [112, 327] on link "Paiements" at bounding box center [89, 354] width 180 height 66
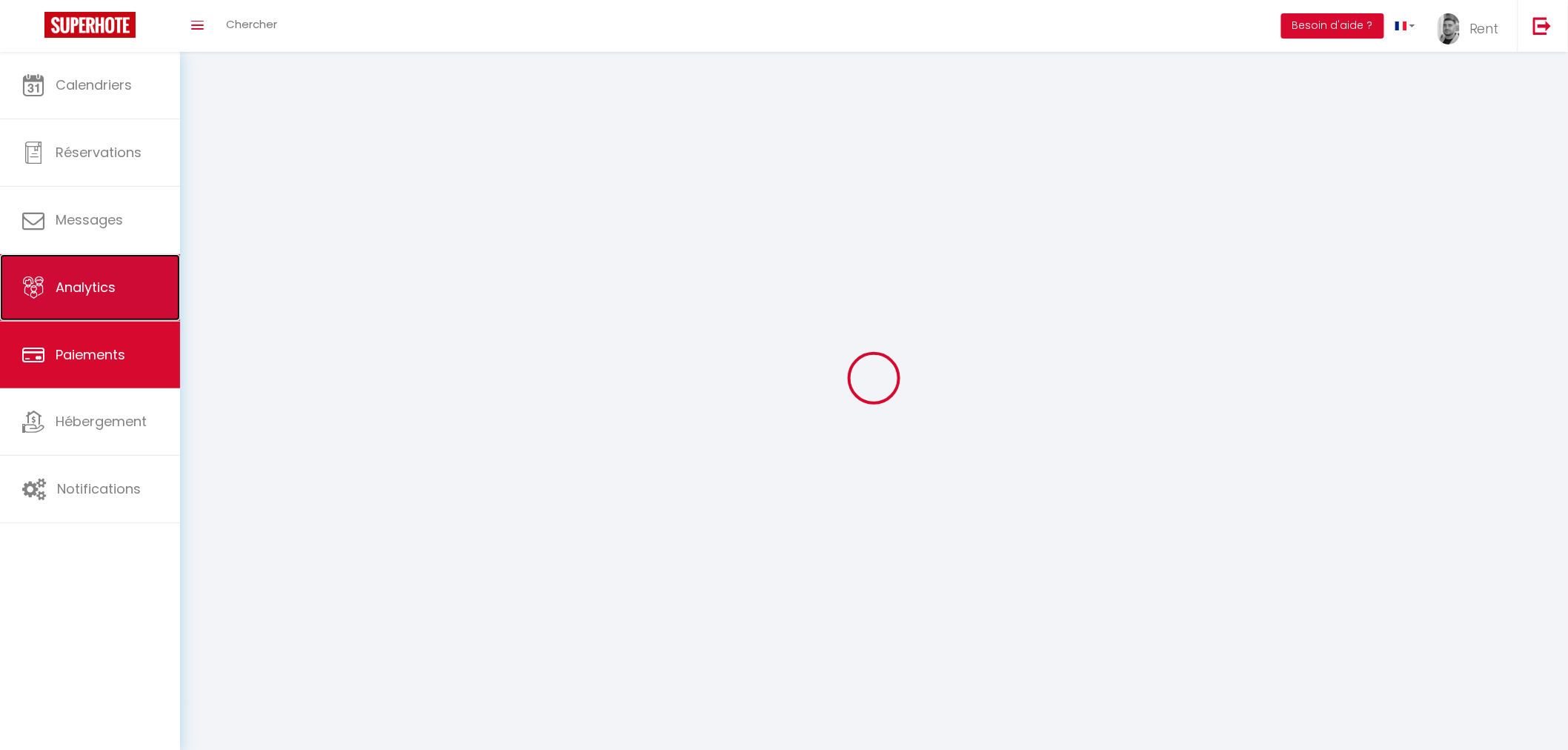
click at [127, 300] on link "Analytics" at bounding box center [89, 287] width 180 height 66
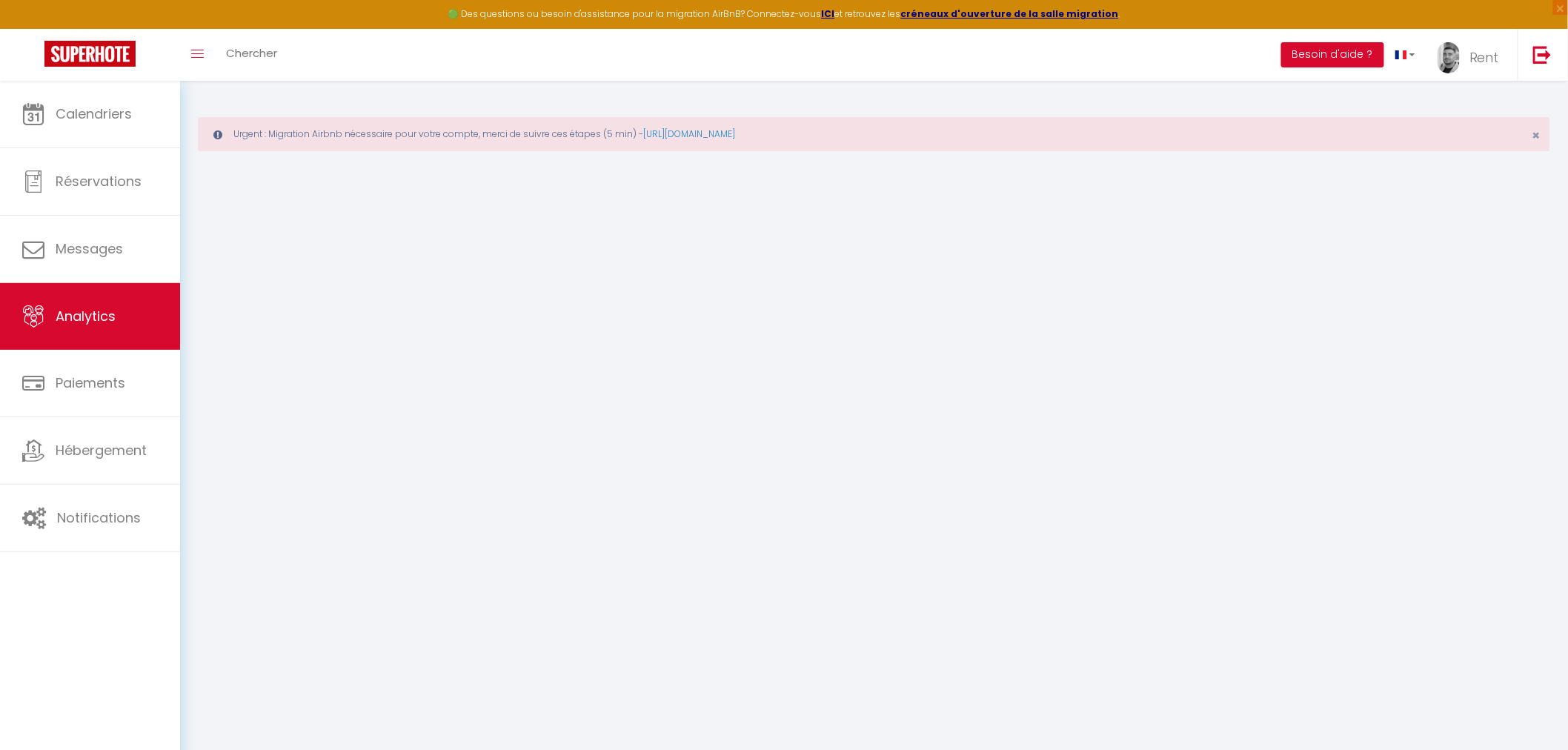
select select "2025"
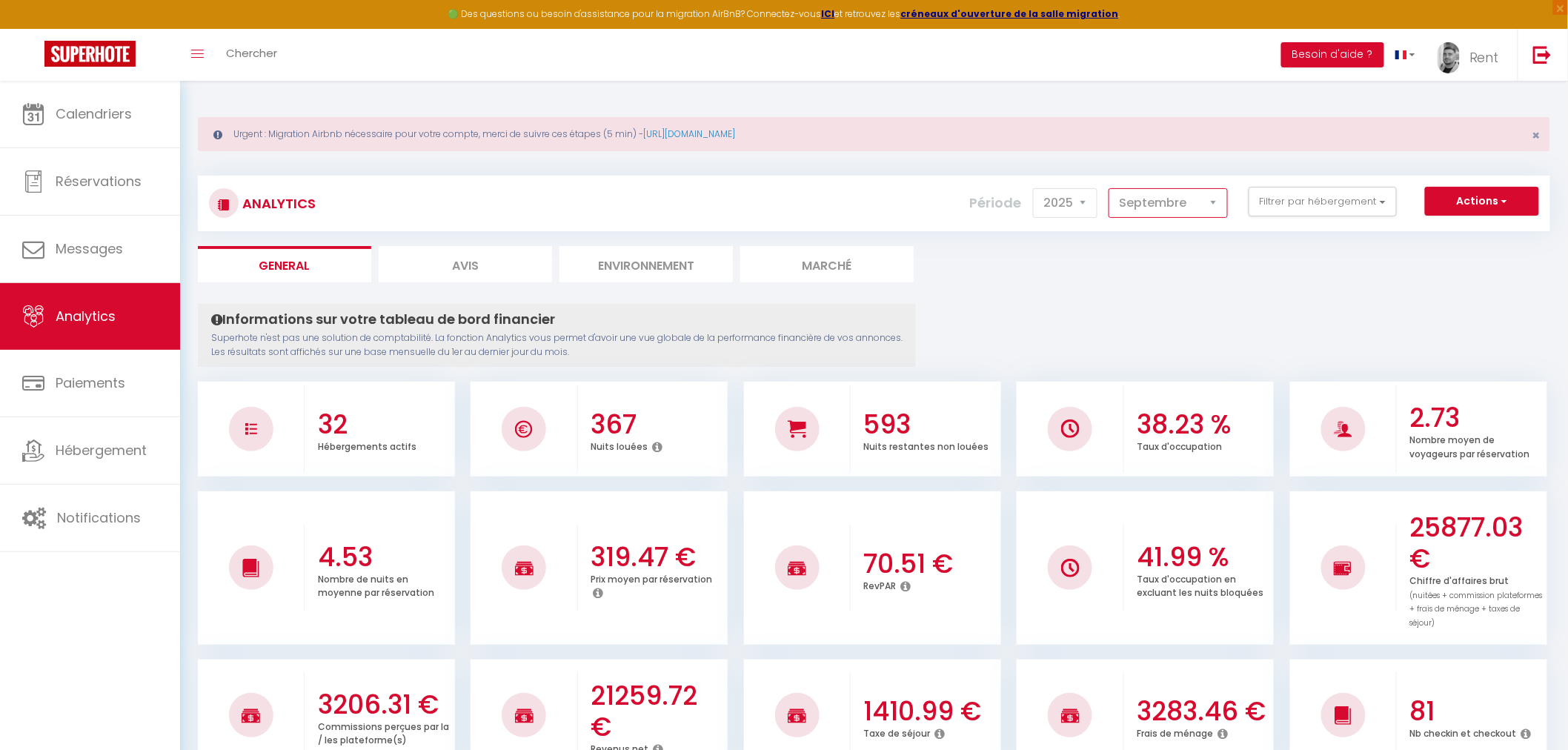
click at [1166, 197] on select "[PERSON_NAME] Mars [PERSON_NAME] Juin Juillet Août Septembre Octobre Novembre D…" at bounding box center [1169, 203] width 119 height 30
click at [1111, 188] on select "[PERSON_NAME] Mars [PERSON_NAME] Juin Juillet Août Septembre Octobre Novembre D…" at bounding box center [1169, 203] width 119 height 30
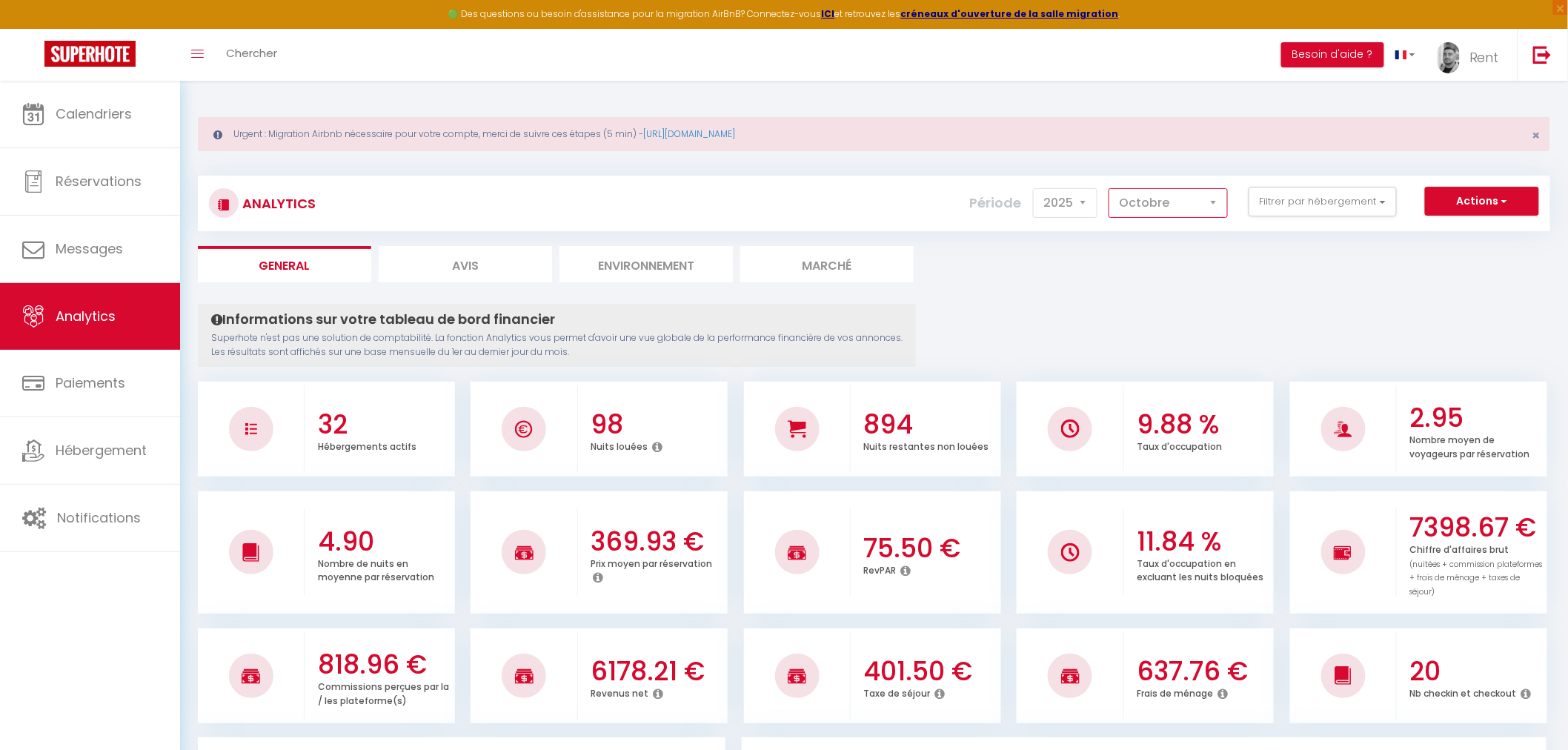
click at [1167, 203] on select "[PERSON_NAME] Mars [PERSON_NAME] Juin Juillet Août Septembre Octobre Novembre D…" at bounding box center [1169, 203] width 119 height 30
click at [1111, 188] on select "[PERSON_NAME] Mars [PERSON_NAME] Juin Juillet Août Septembre Octobre Novembre D…" at bounding box center [1169, 203] width 119 height 30
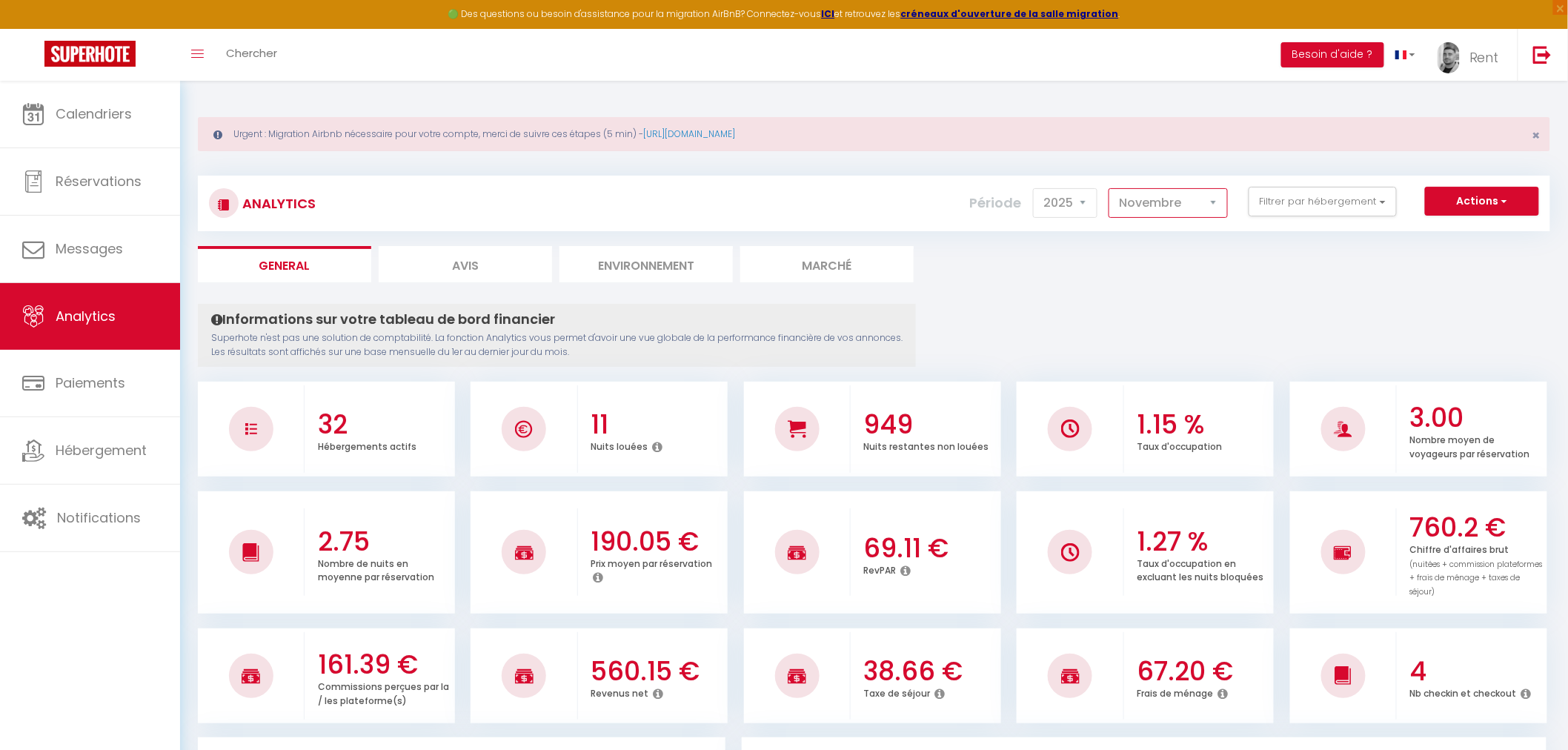
click at [1185, 212] on select "[PERSON_NAME] Mars [PERSON_NAME] Juin Juillet Août Septembre Octobre Novembre D…" at bounding box center [1169, 203] width 119 height 30
select select "12"
click at [1111, 188] on select "[PERSON_NAME] Mars [PERSON_NAME] Juin Juillet Août Septembre Octobre Novembre D…" at bounding box center [1169, 203] width 119 height 30
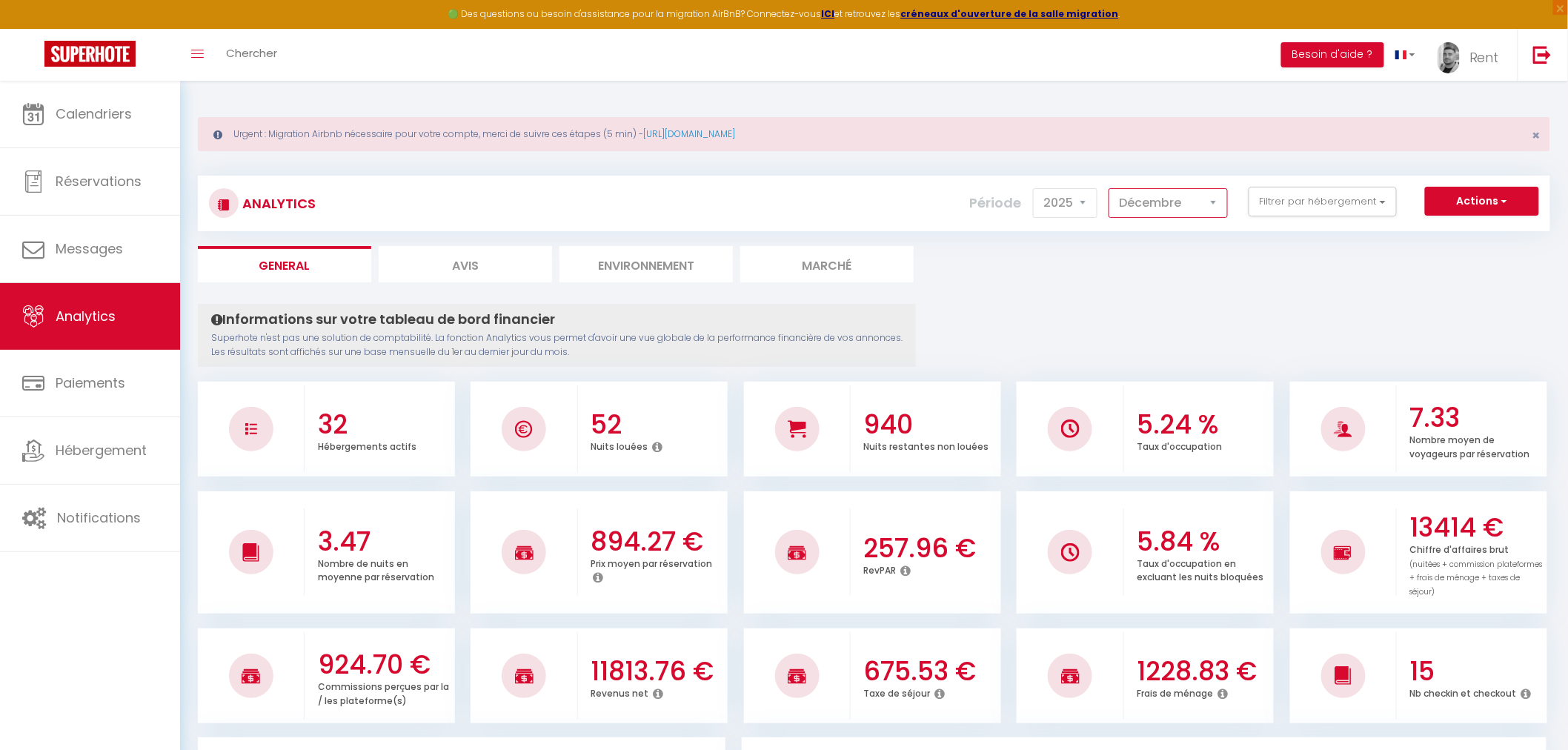
click at [1188, 213] on select "[PERSON_NAME] Mars [PERSON_NAME] Juin Juillet Août Septembre Octobre Novembre D…" at bounding box center [1169, 203] width 119 height 30
drag, startPoint x: 1040, startPoint y: 190, endPoint x: 1048, endPoint y: 197, distance: 10.6
click at [1041, 192] on select "2014 2015 2016 2017 2018 2019 2020 2021 2022 2023 2024 2025 2026 2027" at bounding box center [1065, 203] width 65 height 30
select select "2026"
click at [1037, 188] on select "2014 2015 2016 2017 2018 2019 2020 2021 2022 2023 2024 2025 2026 2027" at bounding box center [1065, 203] width 65 height 30
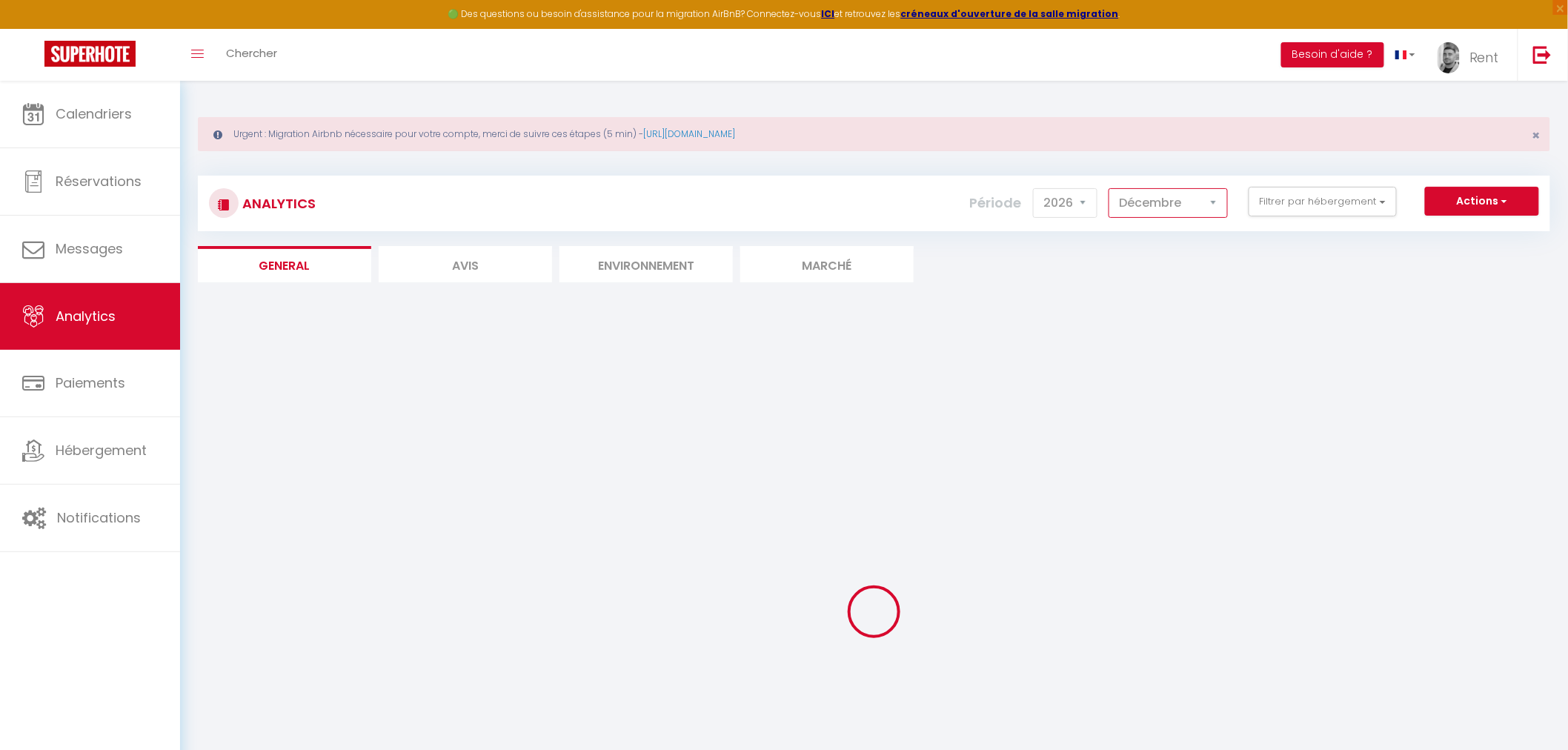
click at [1171, 197] on select "[PERSON_NAME] Mars [PERSON_NAME] Juin Juillet Août Septembre Octobre Novembre D…" at bounding box center [1169, 203] width 119 height 30
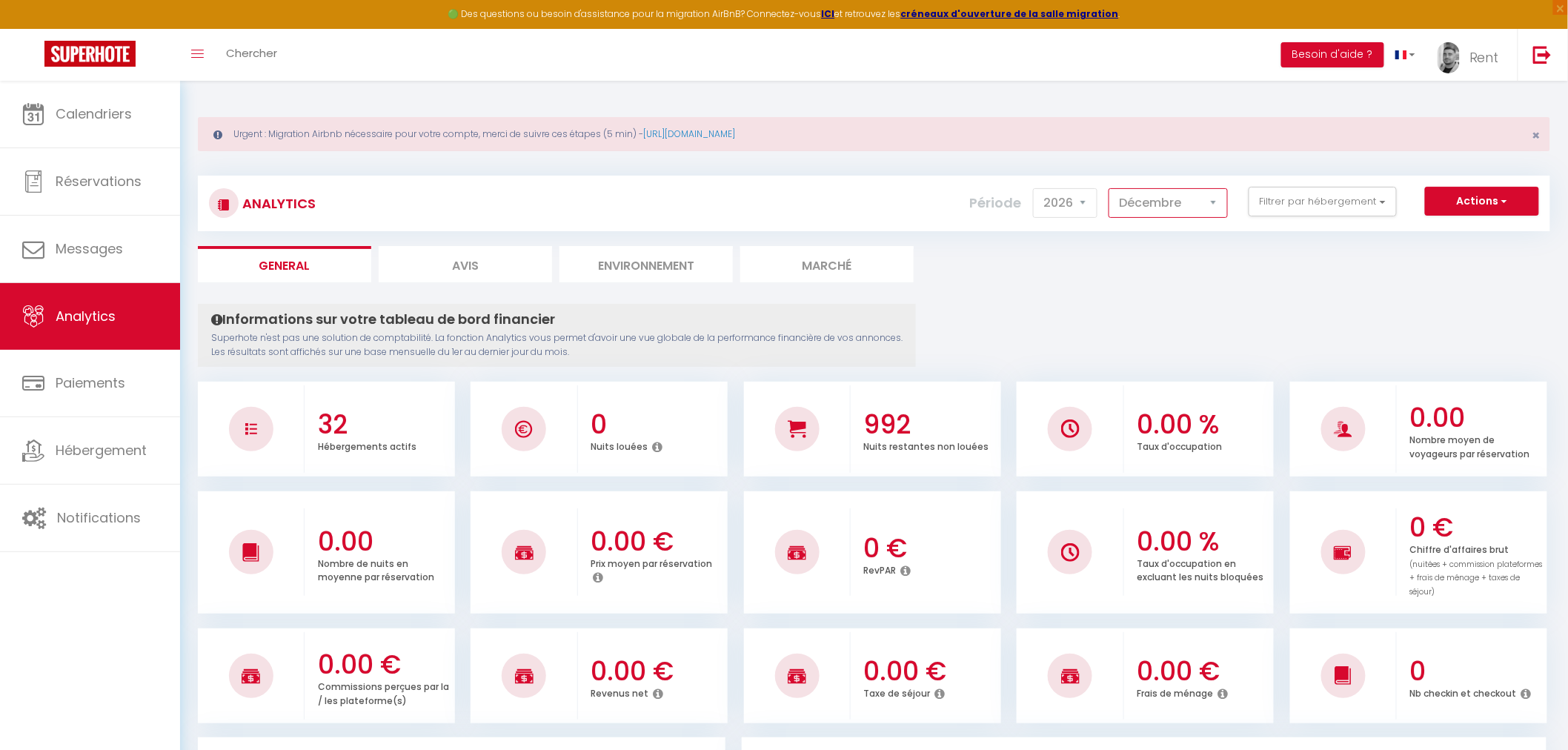
select select "1"
click at [1111, 188] on select "[PERSON_NAME] Mars [PERSON_NAME] Juin Juillet Août Septembre Octobre Novembre D…" at bounding box center [1169, 203] width 119 height 30
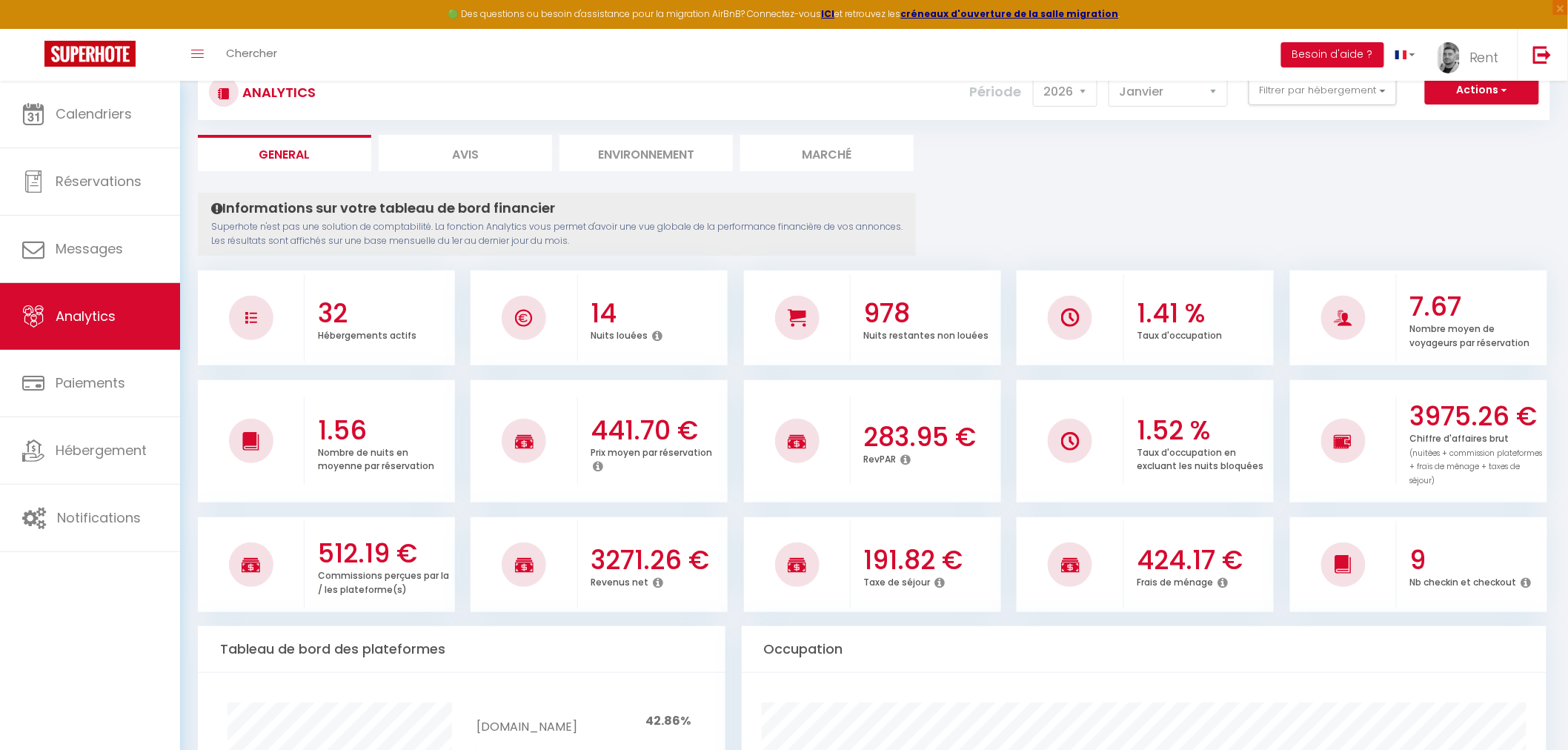
scroll to position [83, 0]
